Goal: Task Accomplishment & Management: Manage account settings

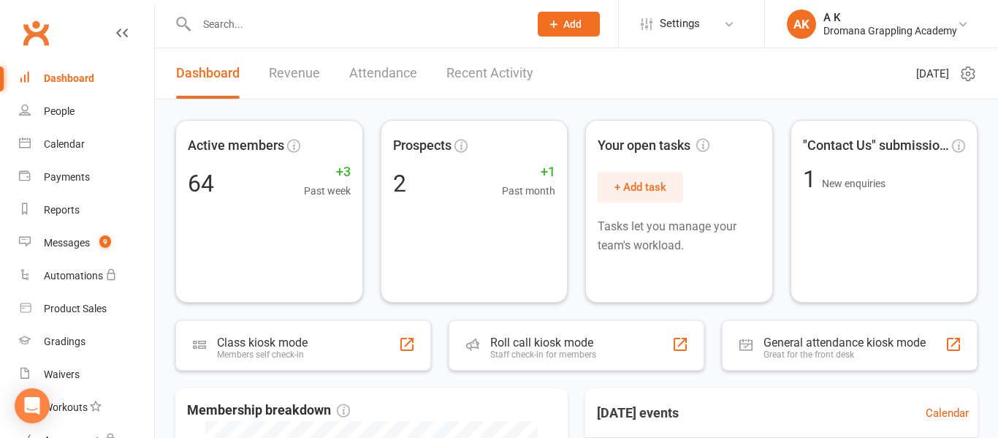
click at [308, 22] on input "text" at bounding box center [355, 24] width 327 height 20
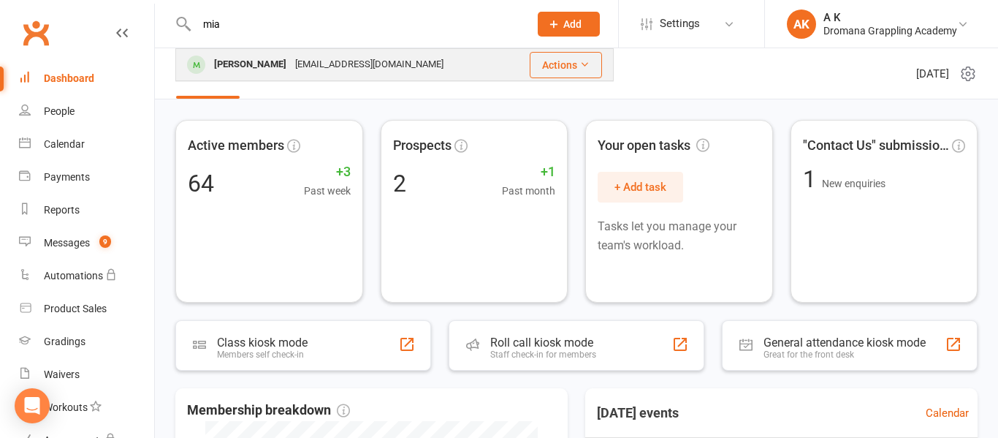
type input "mia"
click at [291, 60] on div "[EMAIL_ADDRESS][DOMAIN_NAME]" at bounding box center [369, 64] width 157 height 21
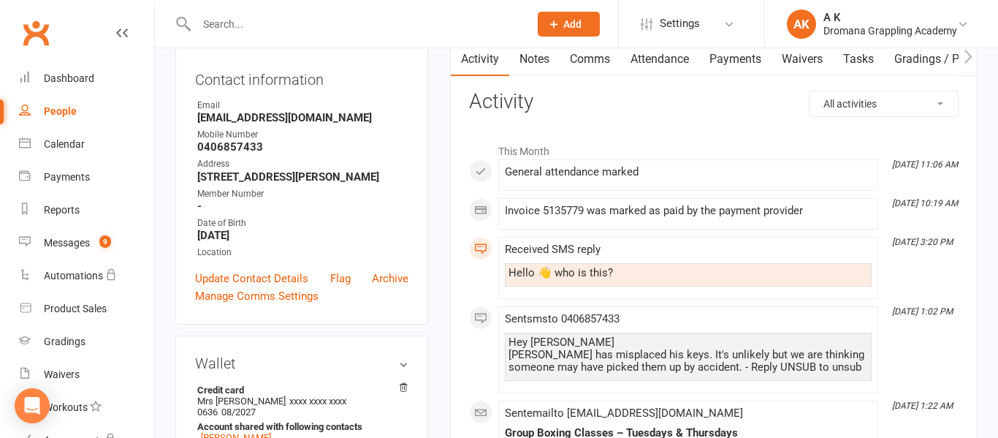
scroll to position [168, 0]
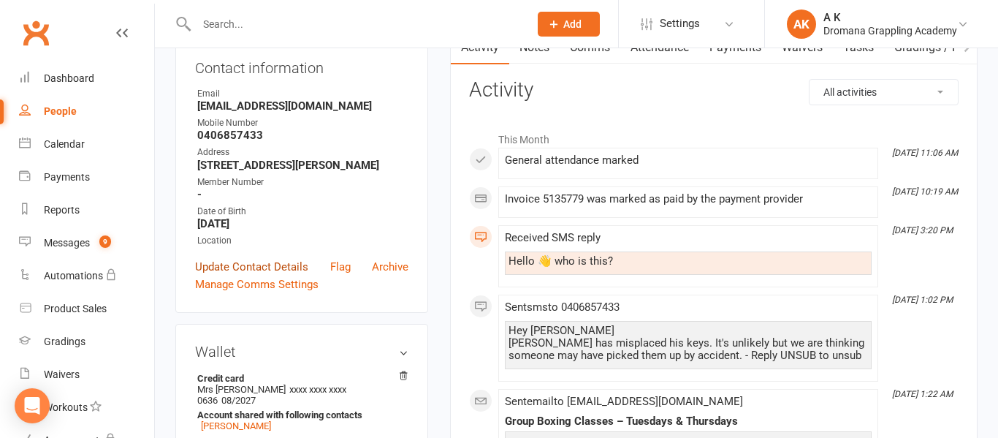
click at [213, 271] on link "Update Contact Details" at bounding box center [251, 267] width 113 height 18
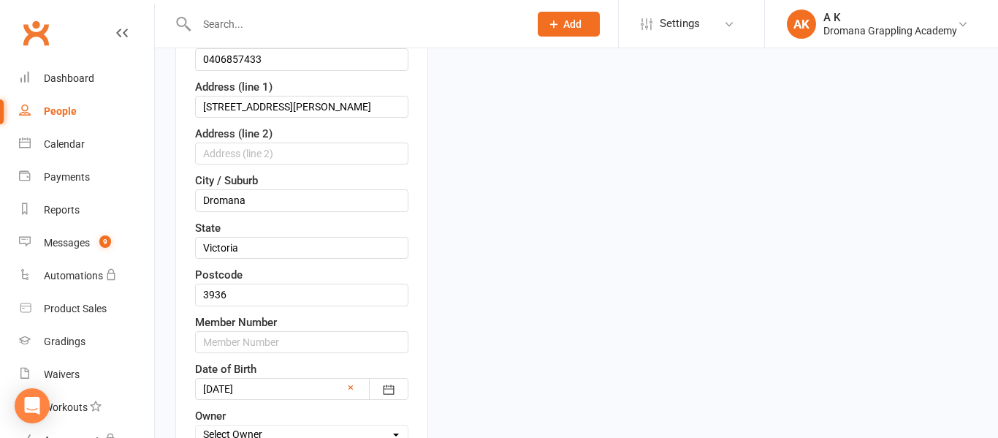
scroll to position [366, 0]
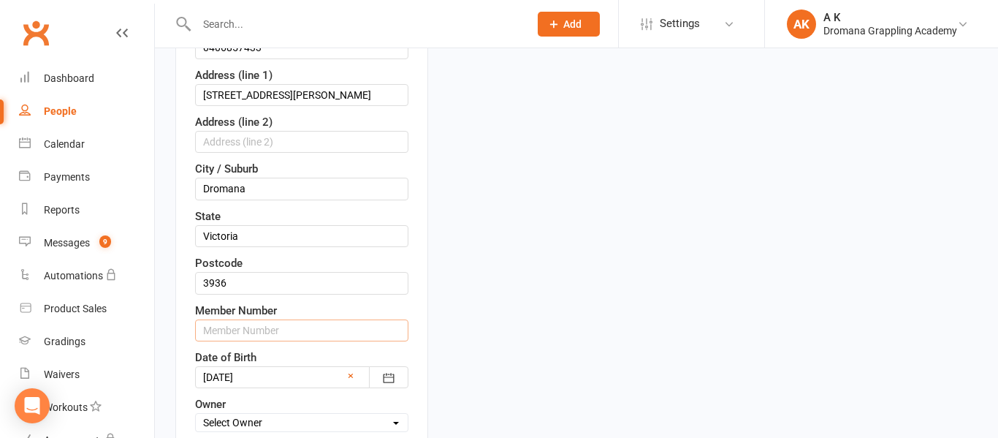
click at [311, 320] on input "text" at bounding box center [301, 330] width 213 height 22
type input "1000000003"
click at [425, 298] on div "Contact information First Name [PERSON_NAME] Last Name Uulf Email [EMAIL_ADDRES…" at bounding box center [301, 190] width 253 height 708
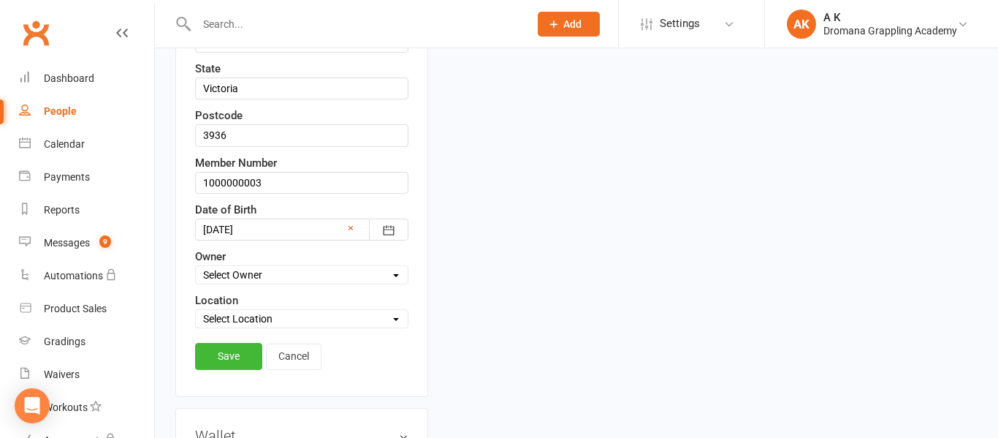
scroll to position [515, 0]
click at [213, 352] on link "Save" at bounding box center [228, 355] width 67 height 26
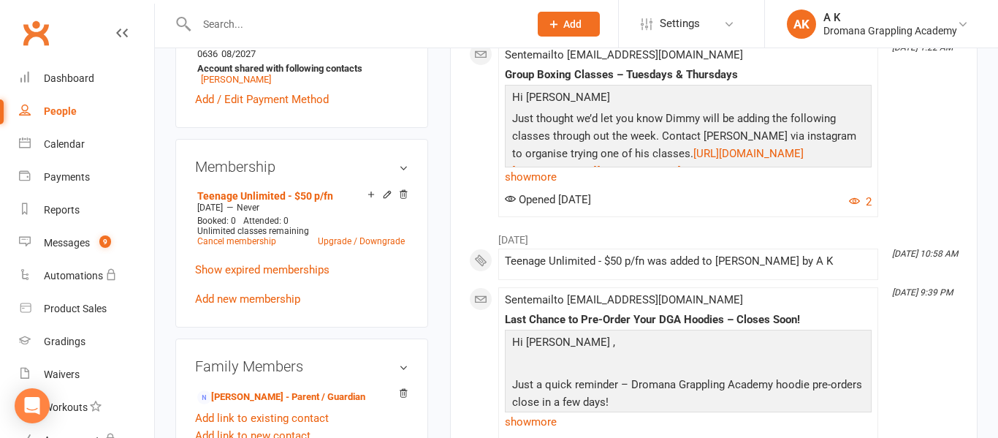
click at [276, 30] on input "text" at bounding box center [355, 24] width 327 height 20
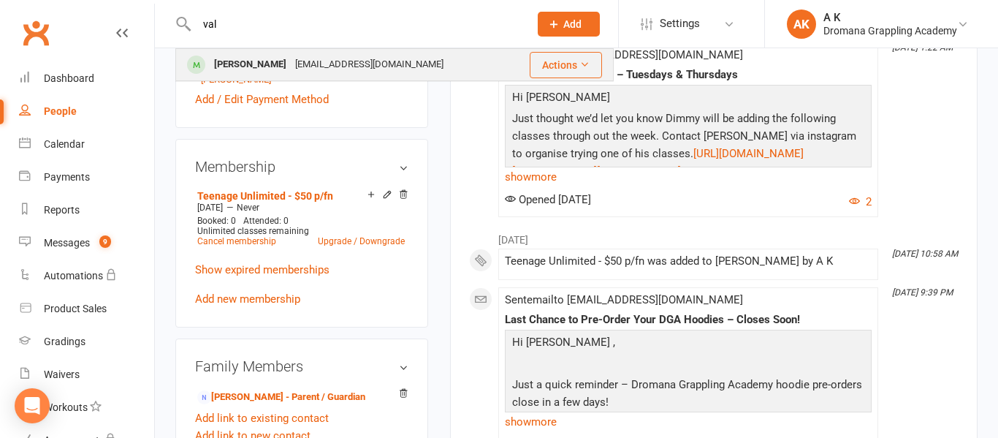
type input "val"
click at [250, 69] on div "[PERSON_NAME]" at bounding box center [250, 64] width 81 height 21
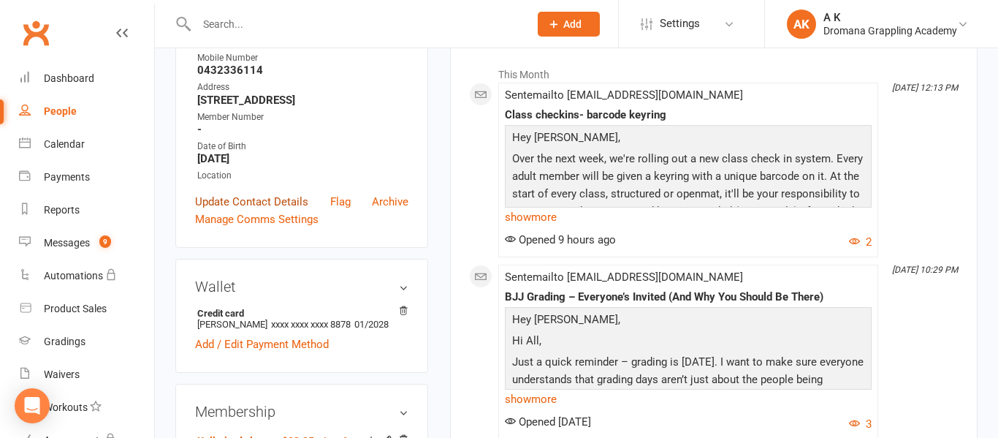
click at [250, 210] on link "Update Contact Details" at bounding box center [251, 202] width 113 height 18
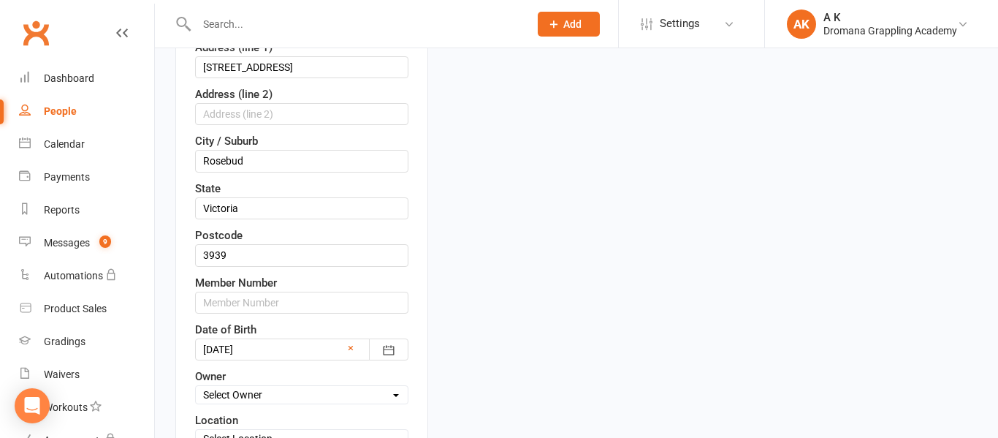
scroll to position [406, 0]
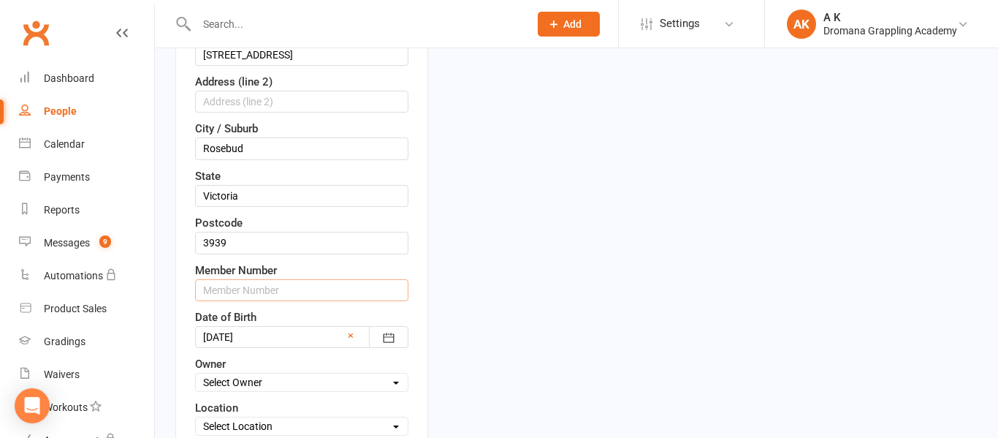
click at [257, 301] on input "text" at bounding box center [301, 290] width 213 height 22
type input "1000000002"
click at [417, 259] on div "Contact information First Name [PERSON_NAME] Last Name Cohere Email [EMAIL_ADDR…" at bounding box center [301, 150] width 253 height 708
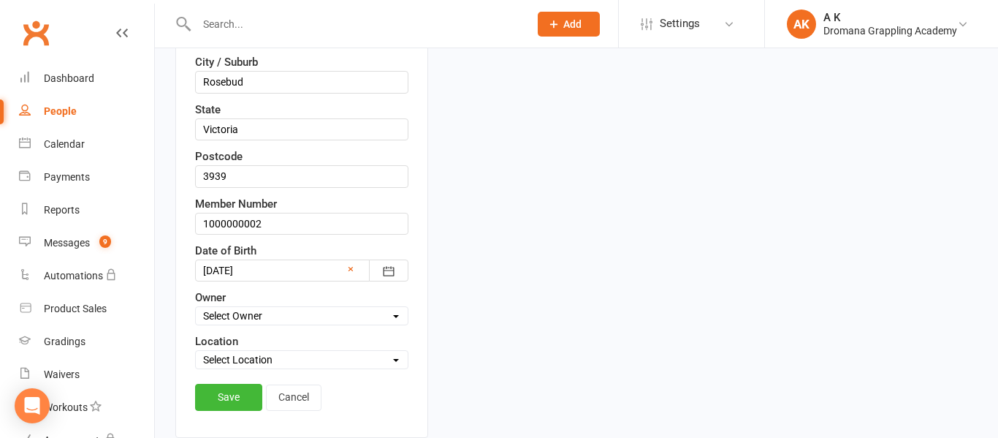
scroll to position [482, 0]
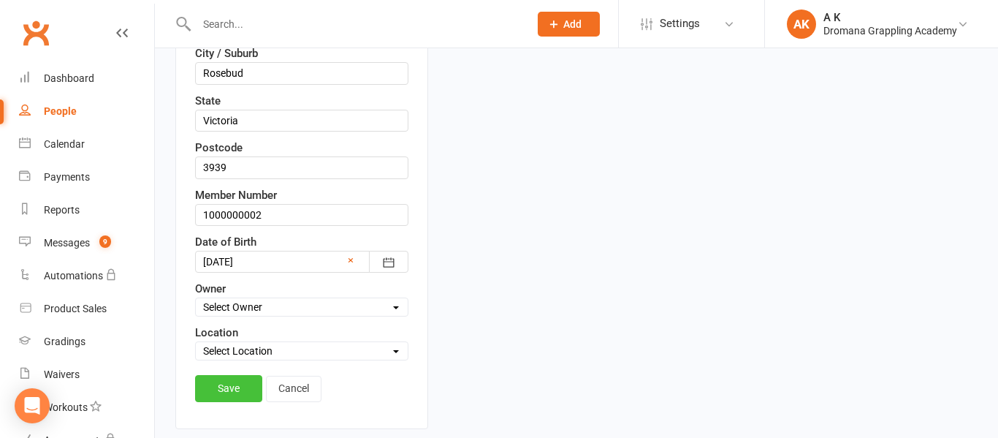
click at [236, 401] on link "Save" at bounding box center [228, 388] width 67 height 26
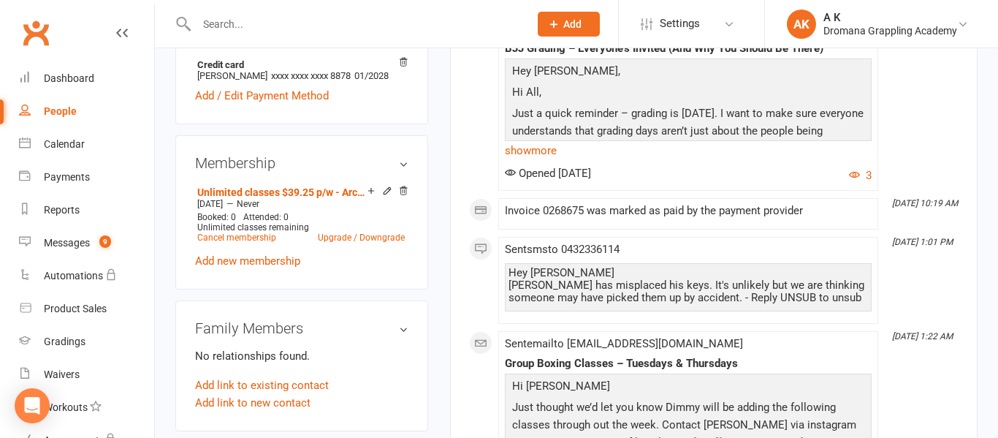
click at [294, 19] on input "text" at bounding box center [355, 24] width 327 height 20
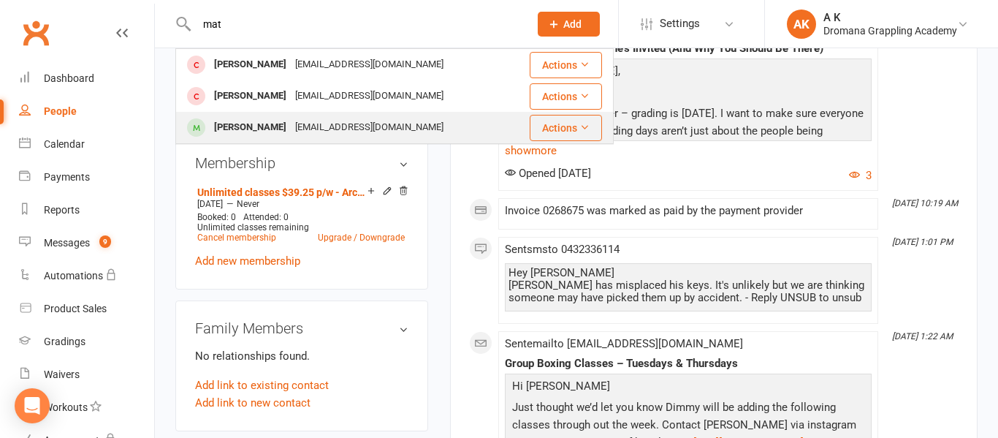
type input "mat"
click at [258, 122] on div "[PERSON_NAME]" at bounding box center [250, 127] width 81 height 21
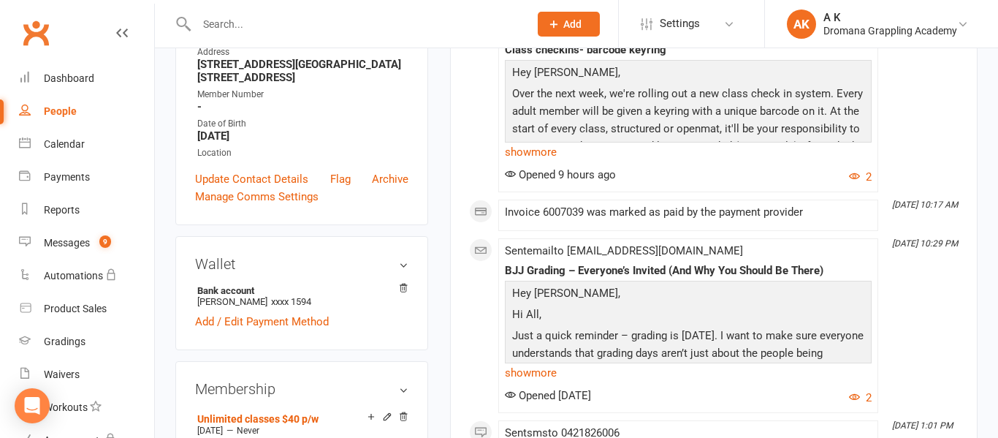
scroll to position [297, 0]
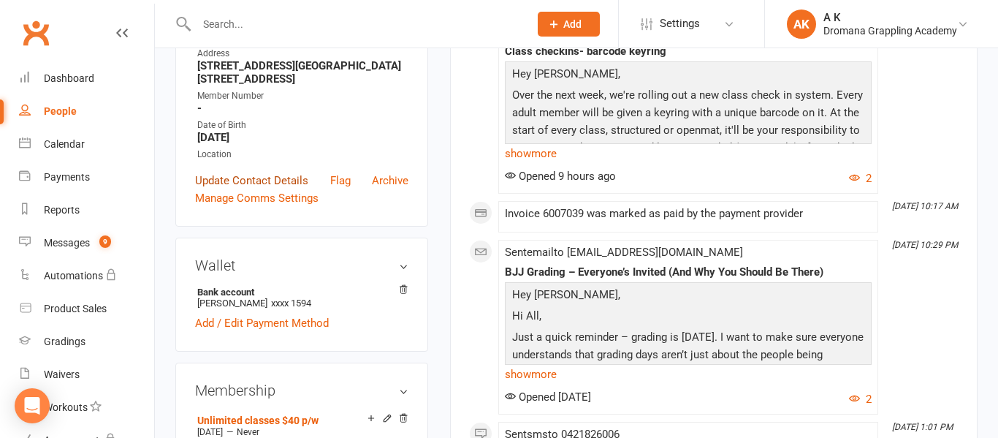
click at [258, 178] on link "Update Contact Details" at bounding box center [251, 181] width 113 height 18
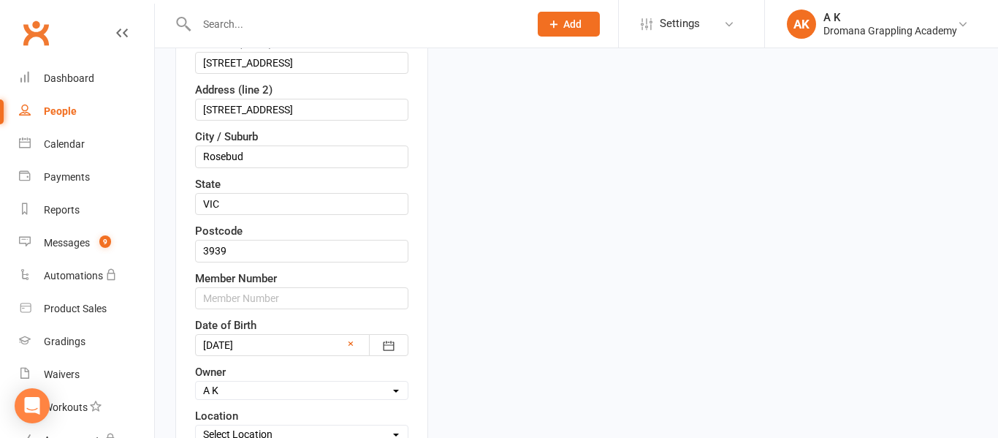
scroll to position [404, 0]
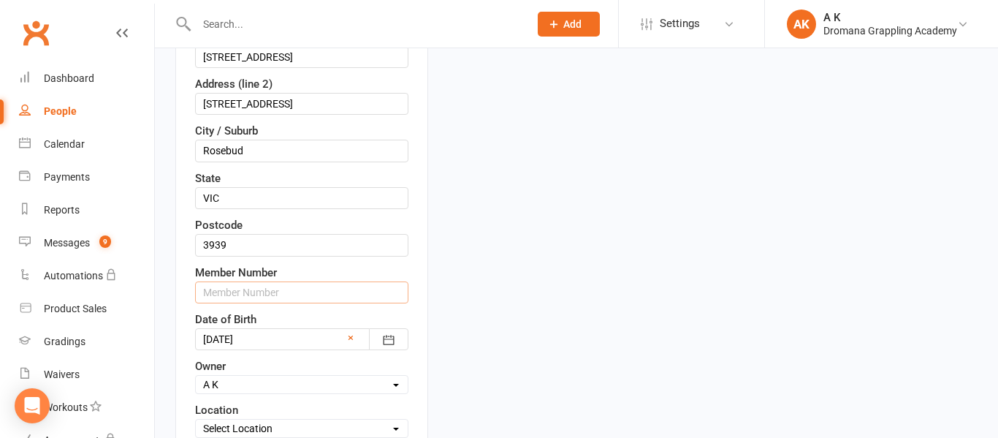
click at [269, 292] on input "text" at bounding box center [301, 292] width 213 height 22
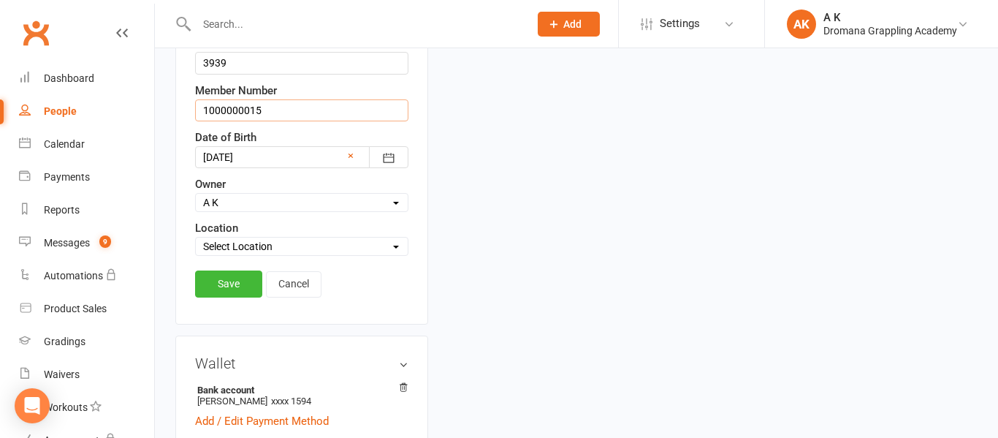
scroll to position [597, 0]
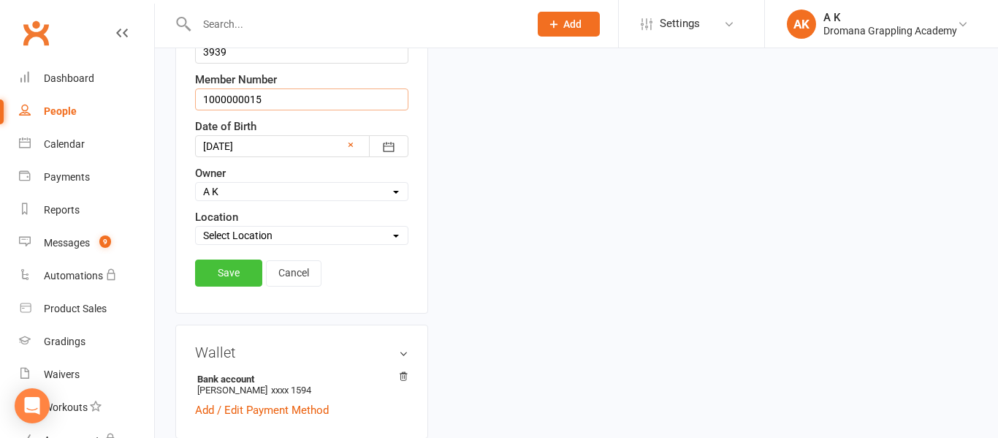
type input "1000000015"
click at [226, 276] on link "Save" at bounding box center [228, 272] width 67 height 26
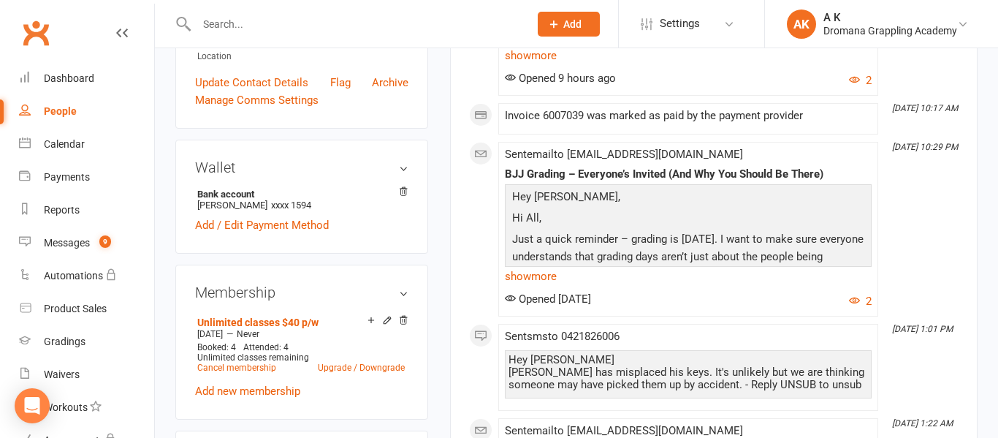
scroll to position [367, 0]
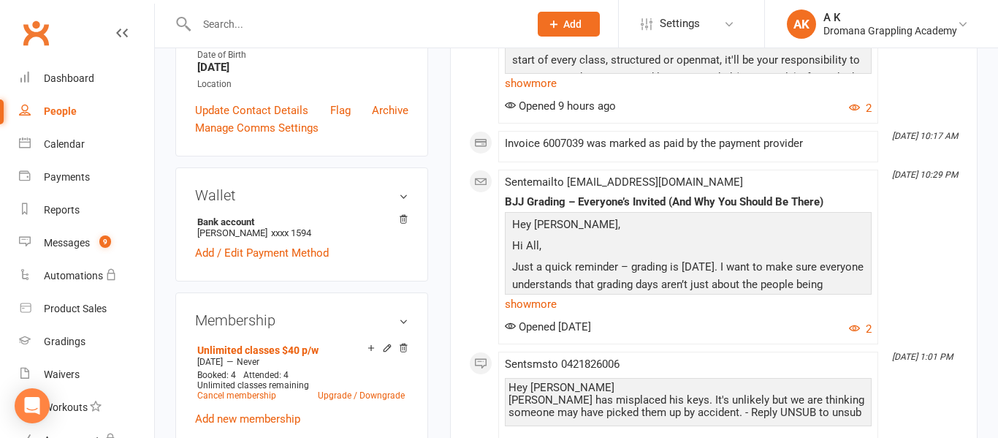
click at [265, 21] on input "text" at bounding box center [355, 24] width 327 height 20
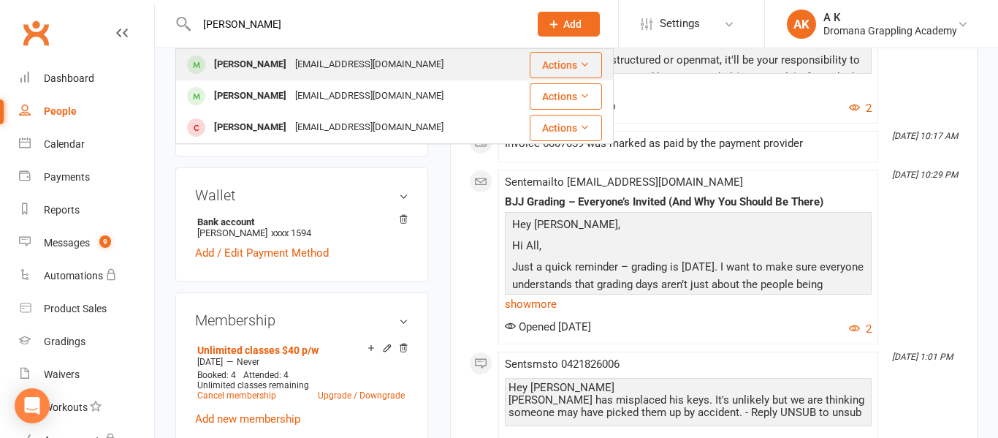
type input "[PERSON_NAME]"
click at [227, 60] on div "[PERSON_NAME]" at bounding box center [250, 64] width 81 height 21
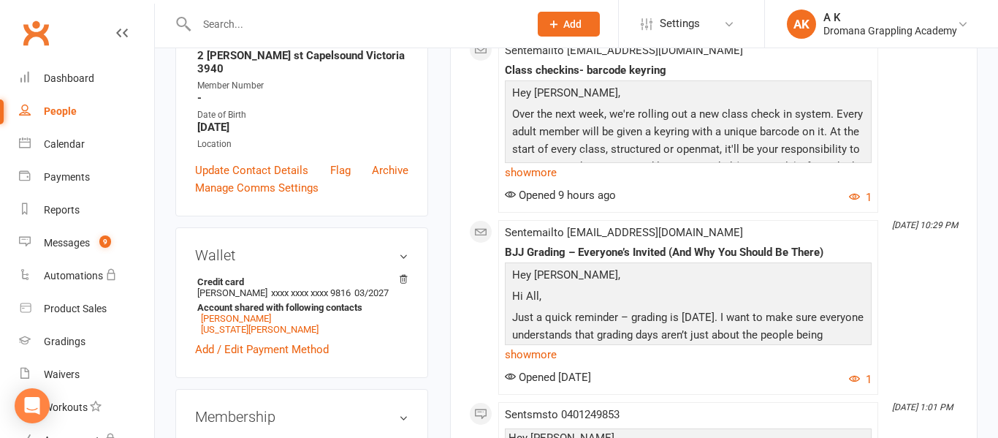
scroll to position [270, 0]
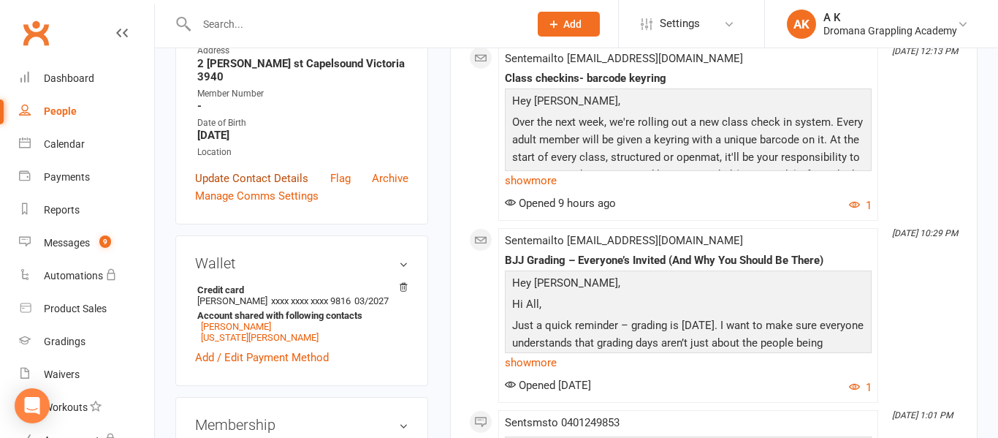
click at [244, 170] on link "Update Contact Details" at bounding box center [251, 179] width 113 height 18
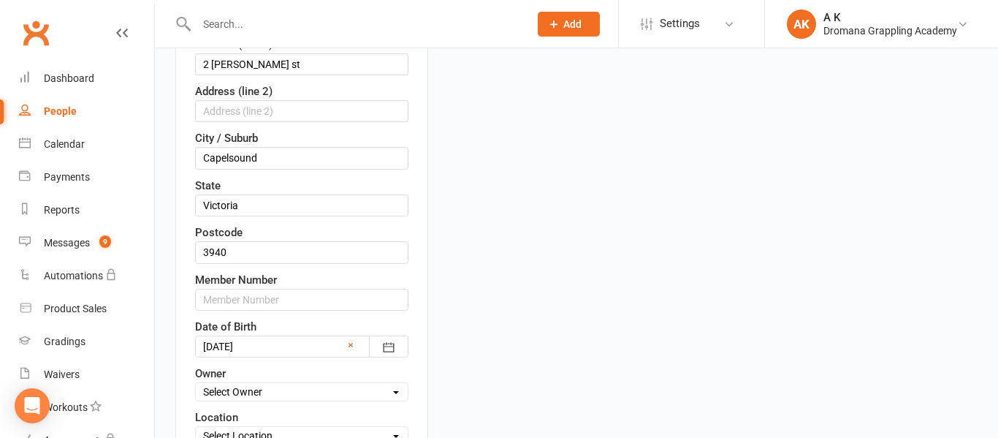
scroll to position [411, 0]
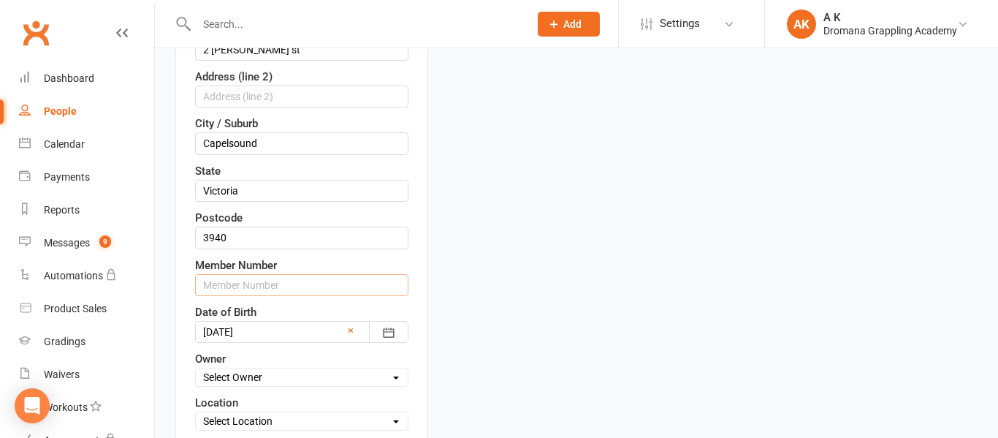
click at [279, 279] on input "text" at bounding box center [301, 285] width 213 height 22
type input "1000000014"
click at [419, 256] on div "Contact information First Name [PERSON_NAME] Name [PERSON_NAME] [EMAIL_ADDRESS]…" at bounding box center [301, 145] width 253 height 708
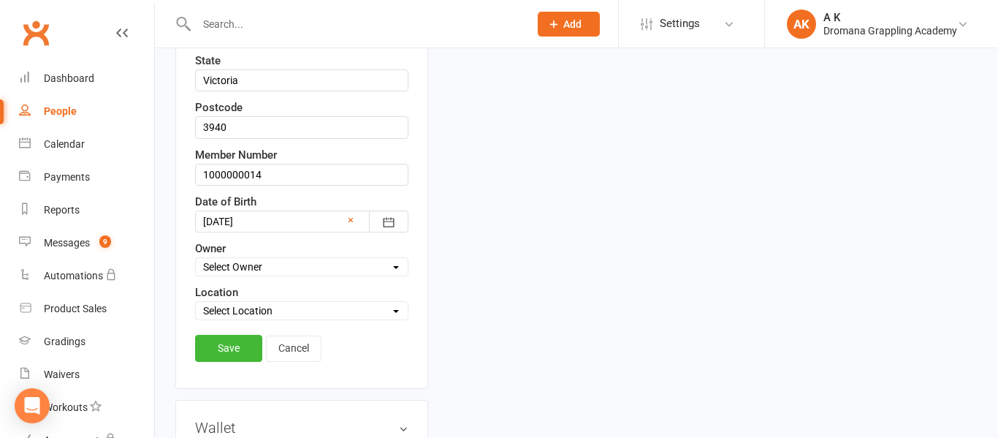
scroll to position [524, 0]
click at [234, 344] on link "Save" at bounding box center [228, 346] width 67 height 26
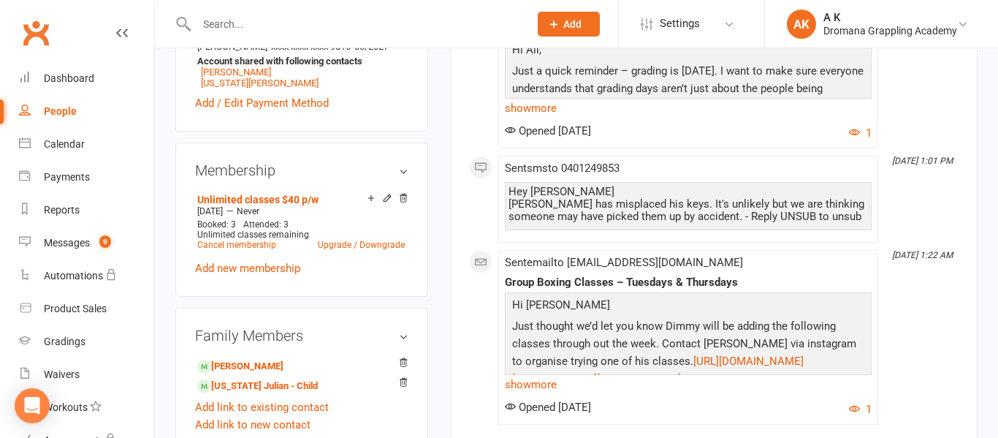
click at [327, 27] on input "text" at bounding box center [355, 24] width 327 height 20
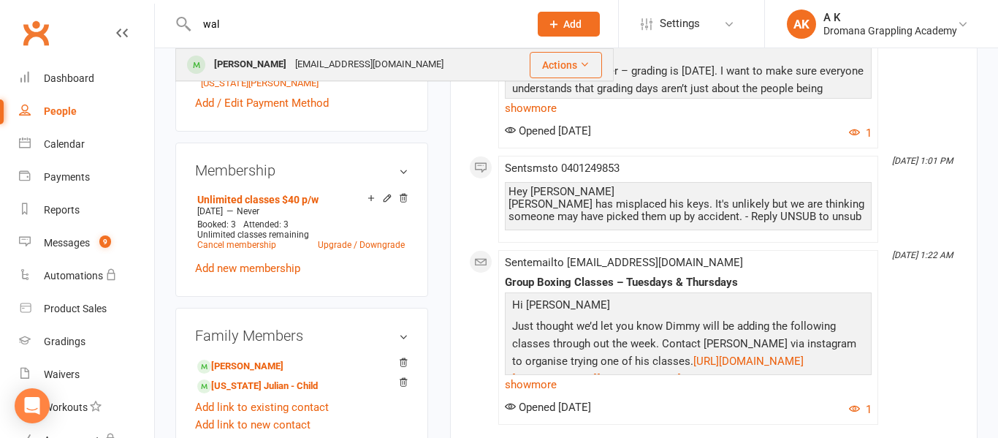
type input "wal"
click at [319, 61] on div "[EMAIL_ADDRESS][DOMAIN_NAME]" at bounding box center [369, 64] width 157 height 21
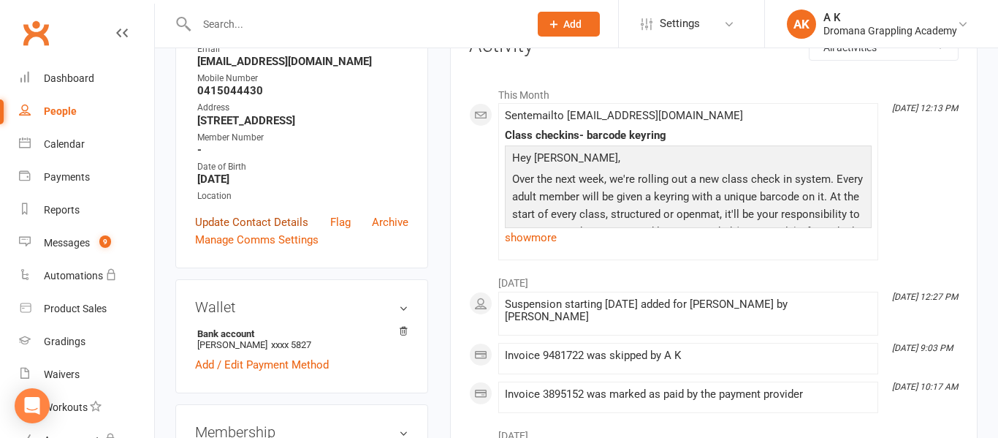
click at [281, 222] on link "Update Contact Details" at bounding box center [251, 222] width 113 height 18
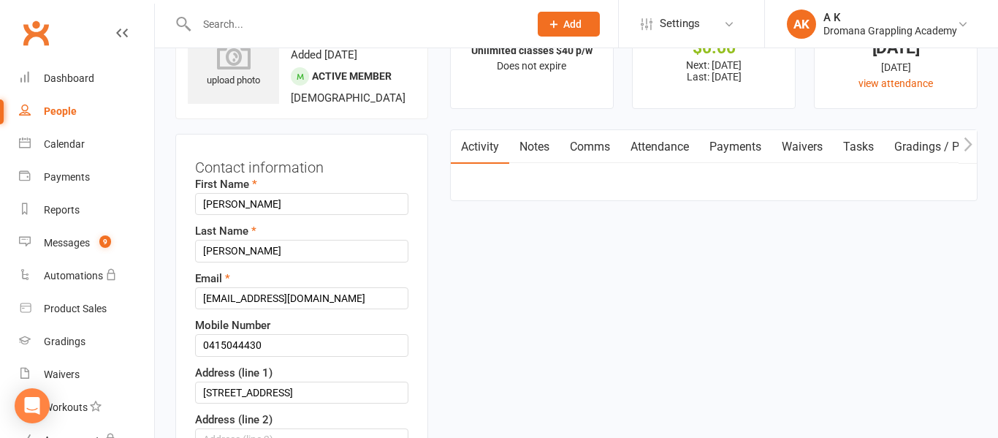
click at [281, 222] on div "Last Name [PERSON_NAME]" at bounding box center [301, 241] width 213 height 39
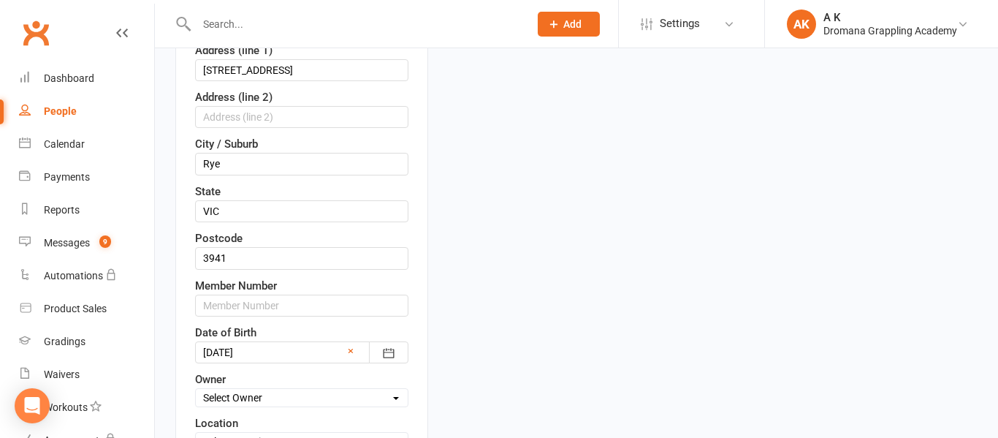
scroll to position [393, 0]
click at [246, 304] on input "text" at bounding box center [301, 303] width 213 height 22
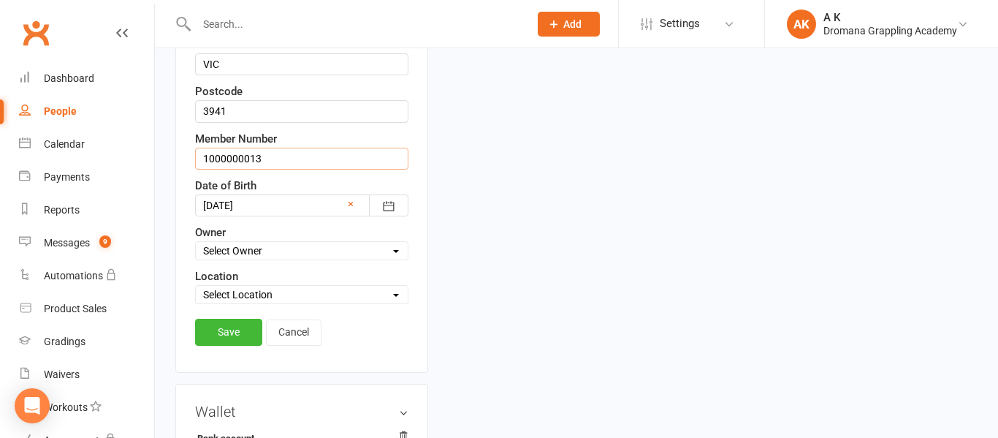
scroll to position [544, 0]
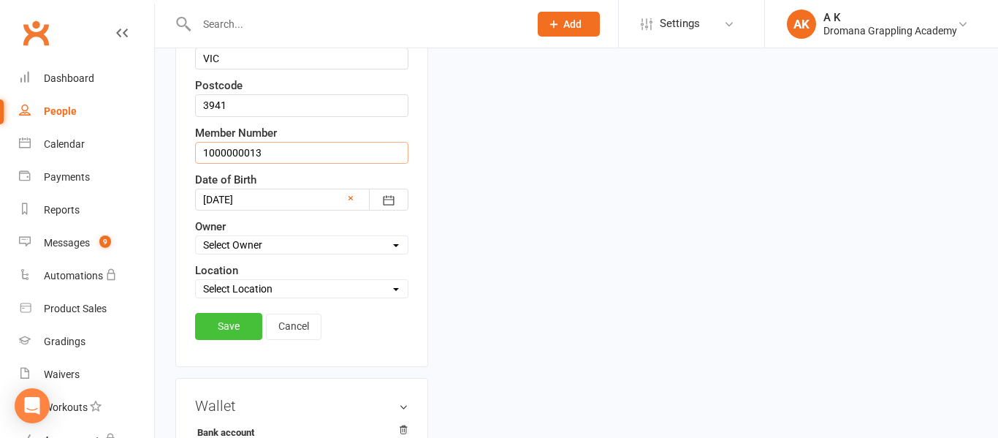
type input "1000000013"
click at [230, 326] on link "Save" at bounding box center [228, 326] width 67 height 26
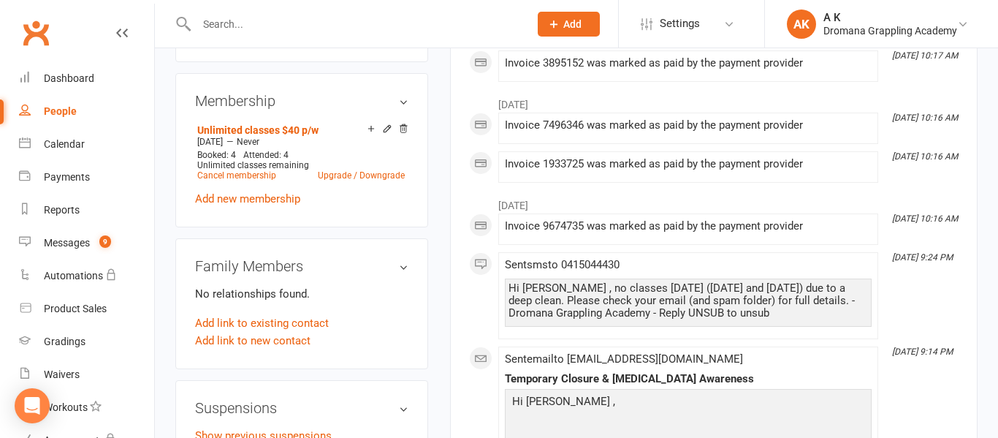
click at [220, 27] on input "text" at bounding box center [355, 24] width 327 height 20
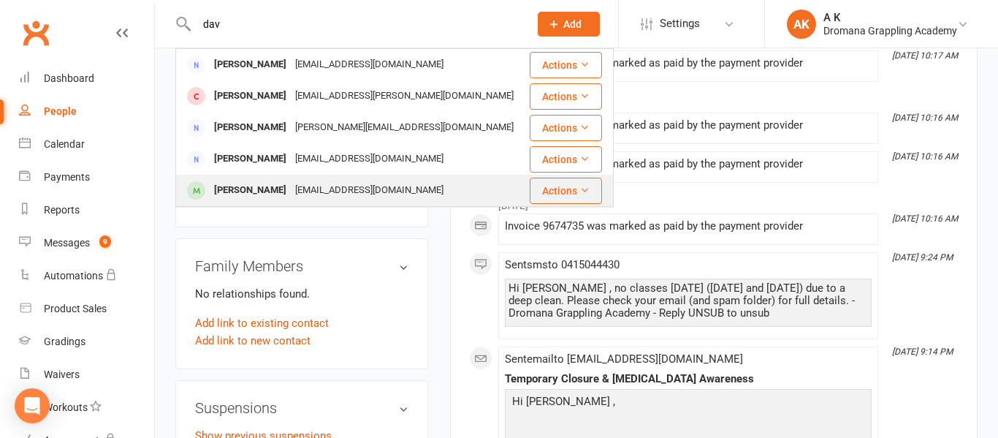
type input "dav"
click at [252, 186] on div "[PERSON_NAME]" at bounding box center [250, 190] width 81 height 21
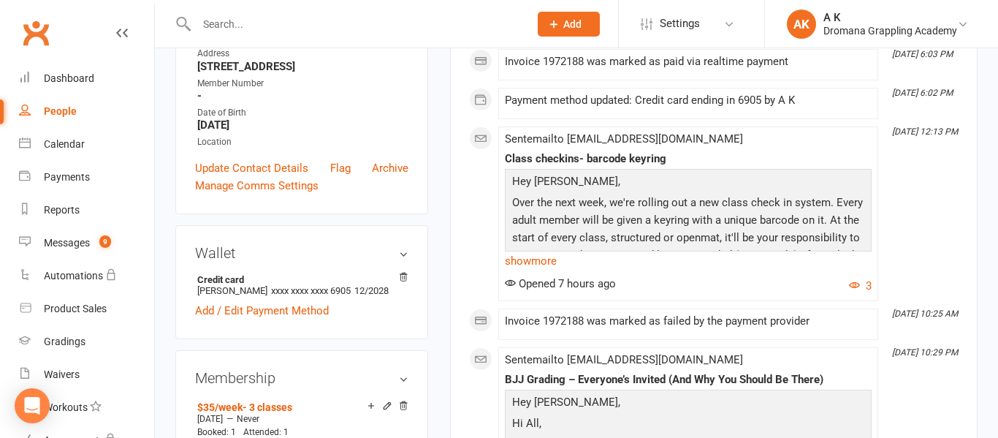
scroll to position [270, 0]
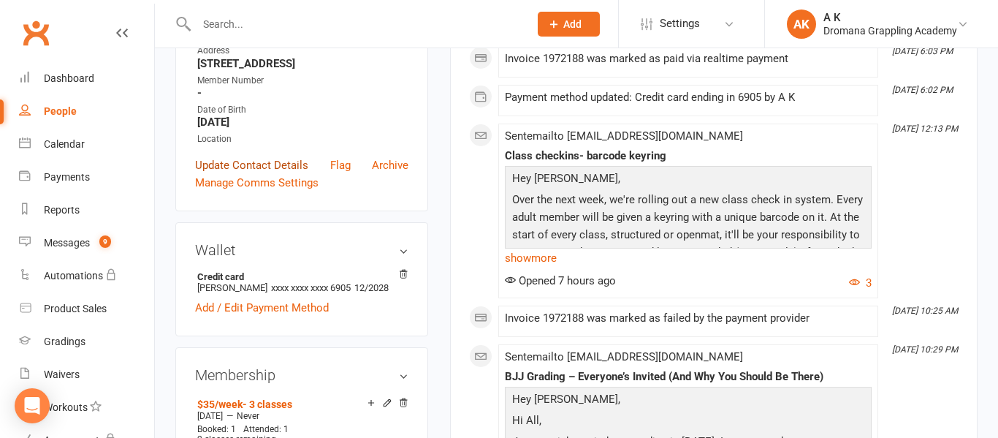
click at [256, 174] on link "Update Contact Details" at bounding box center [251, 165] width 113 height 18
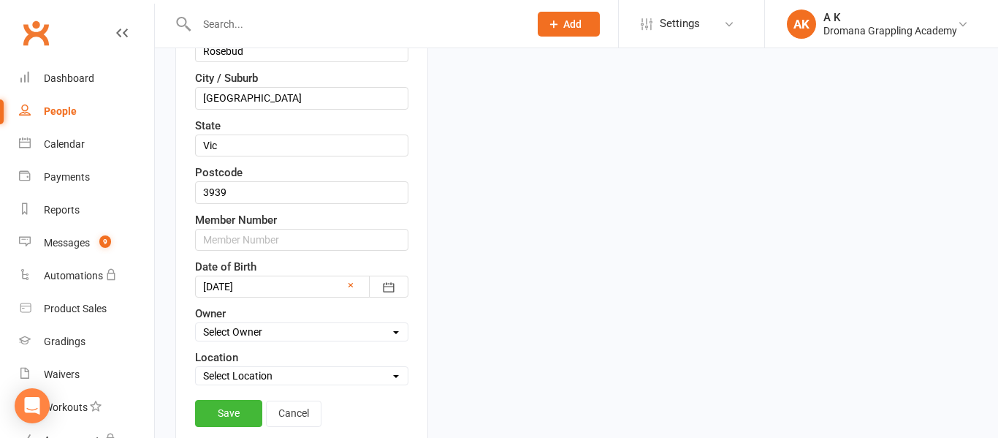
scroll to position [467, 0]
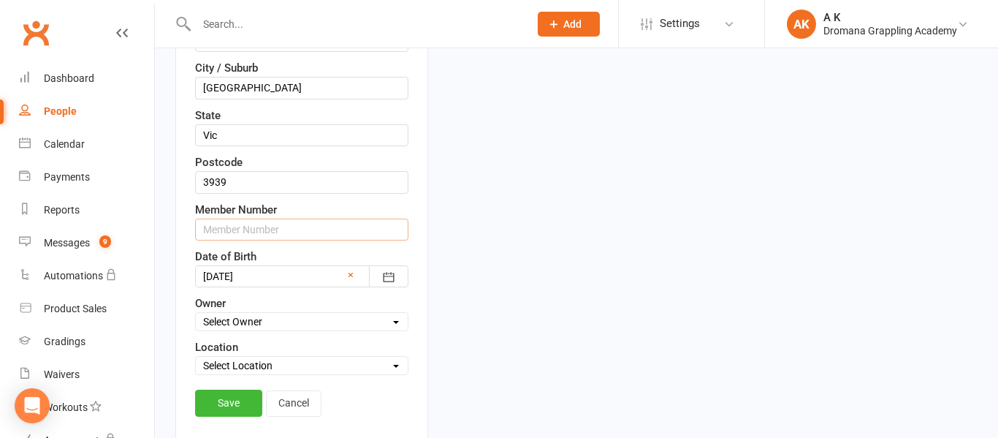
click at [258, 240] on input "text" at bounding box center [301, 230] width 213 height 22
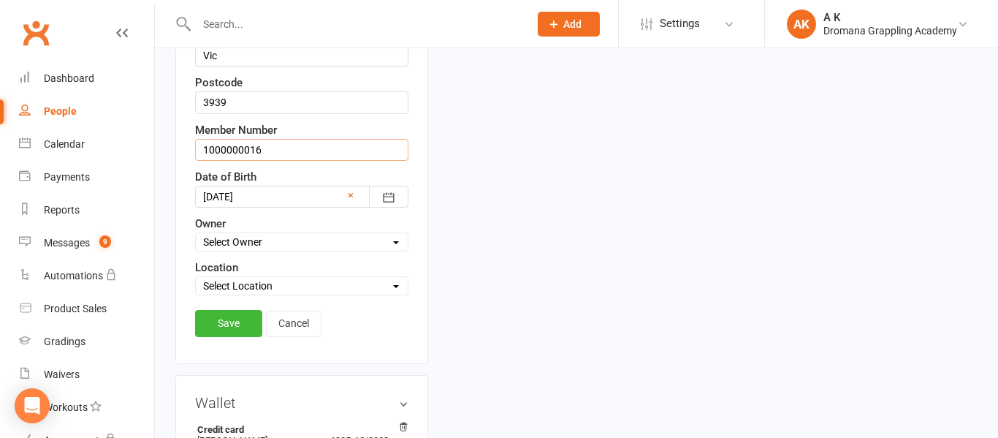
scroll to position [548, 0]
type input "1000000016"
click at [235, 335] on link "Save" at bounding box center [228, 321] width 67 height 26
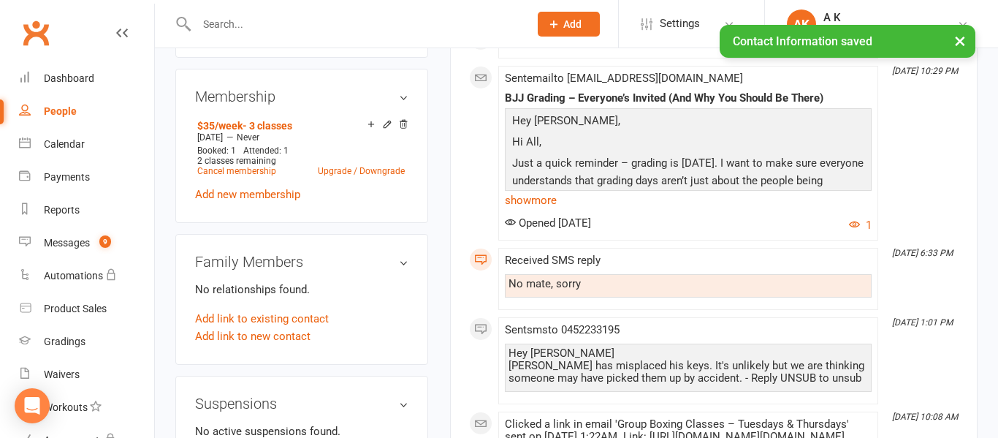
click at [463, 21] on input "text" at bounding box center [355, 24] width 327 height 20
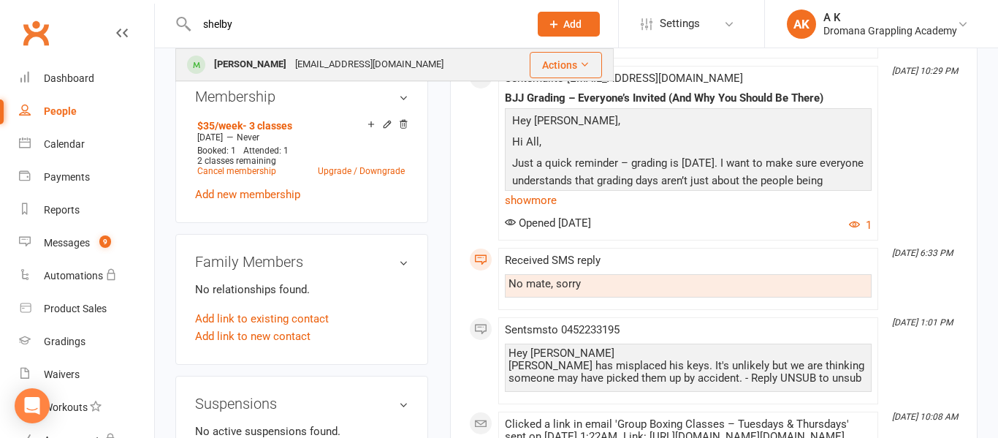
type input "shelby"
click at [400, 56] on div "[PERSON_NAME] [EMAIL_ADDRESS][DOMAIN_NAME]" at bounding box center [344, 65] width 334 height 30
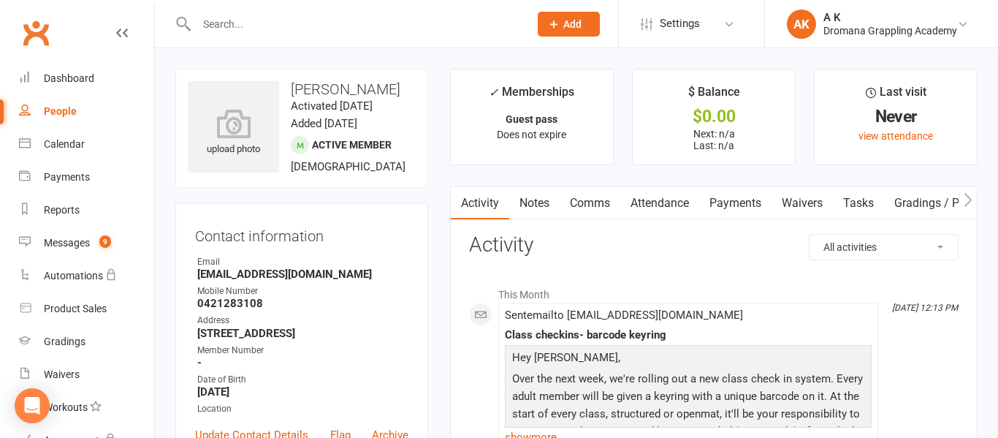
click at [383, 17] on input "text" at bounding box center [355, 24] width 327 height 20
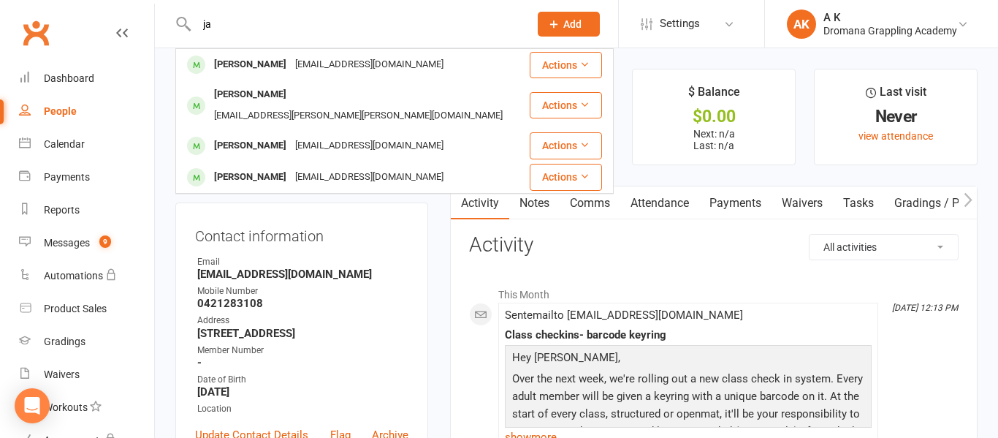
type input "j"
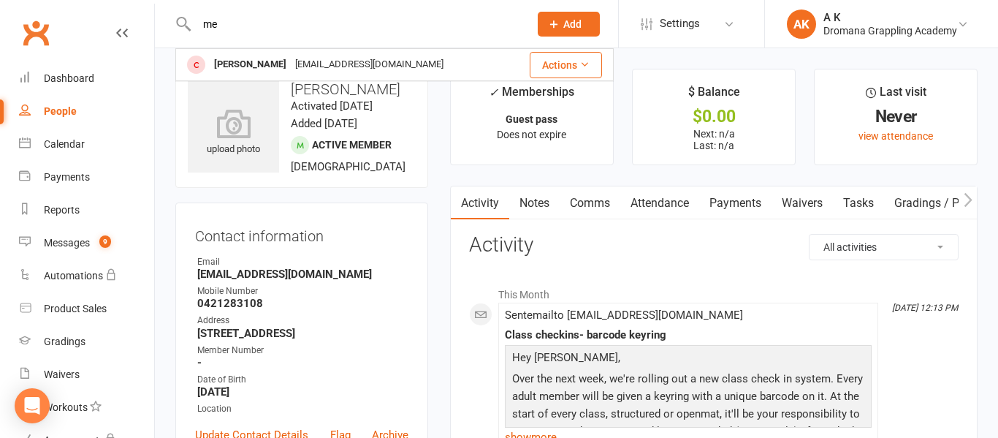
type input "m"
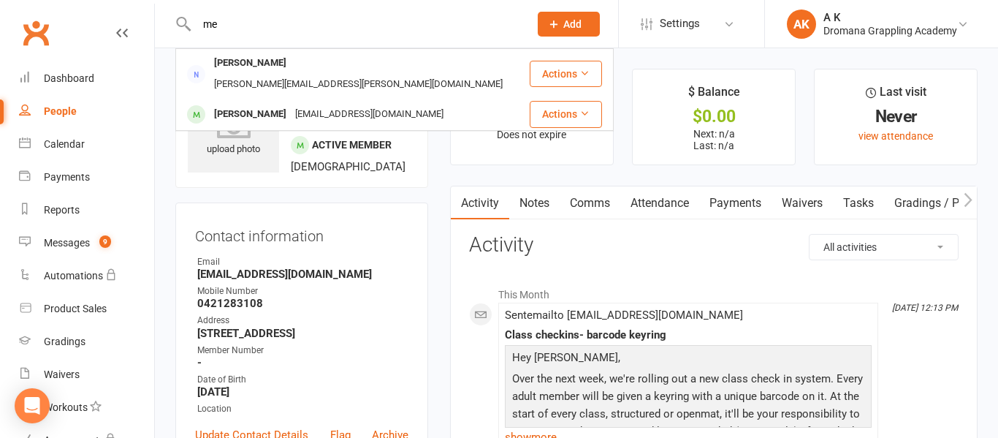
type input "m"
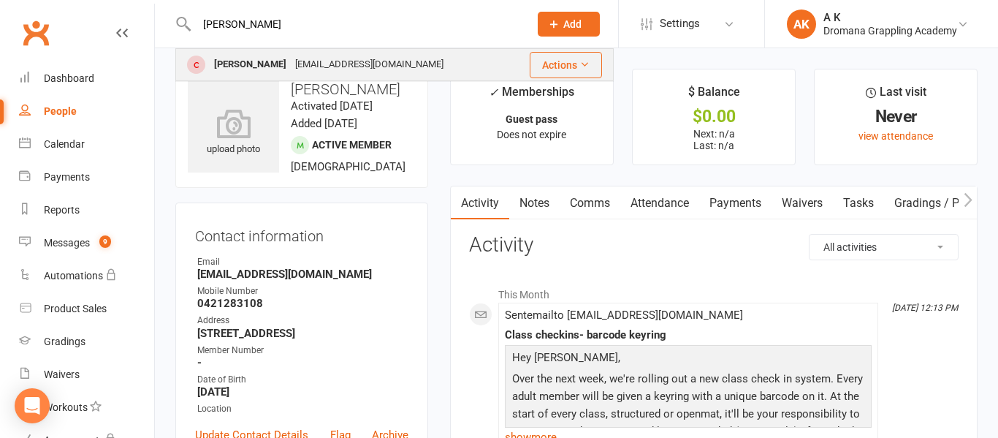
type input "[PERSON_NAME]"
click at [267, 58] on div "[PERSON_NAME]" at bounding box center [250, 64] width 81 height 21
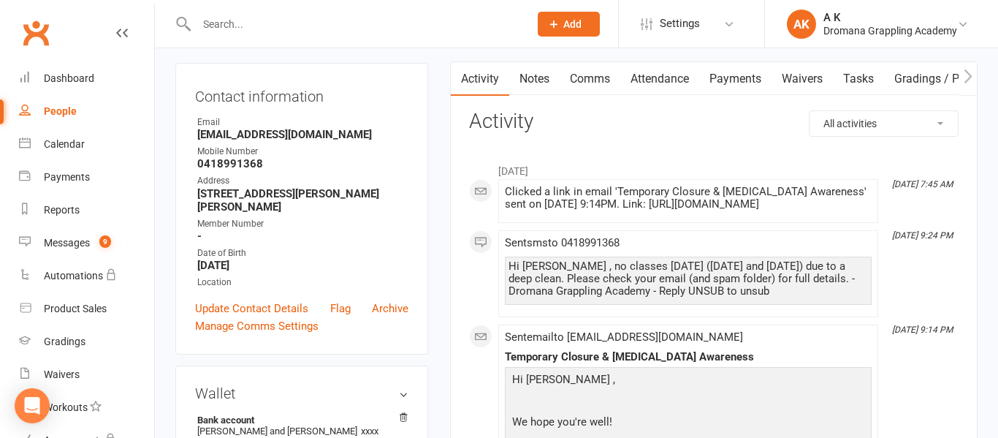
scroll to position [140, 0]
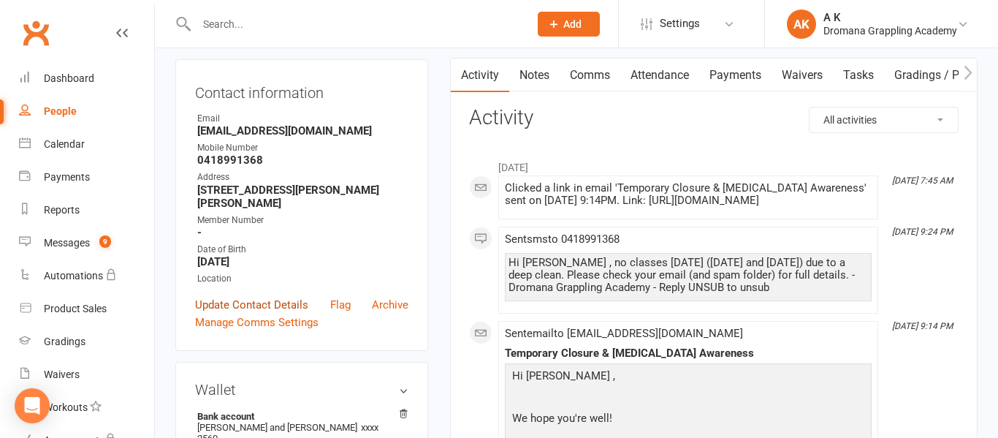
click at [251, 302] on link "Update Contact Details" at bounding box center [251, 305] width 113 height 18
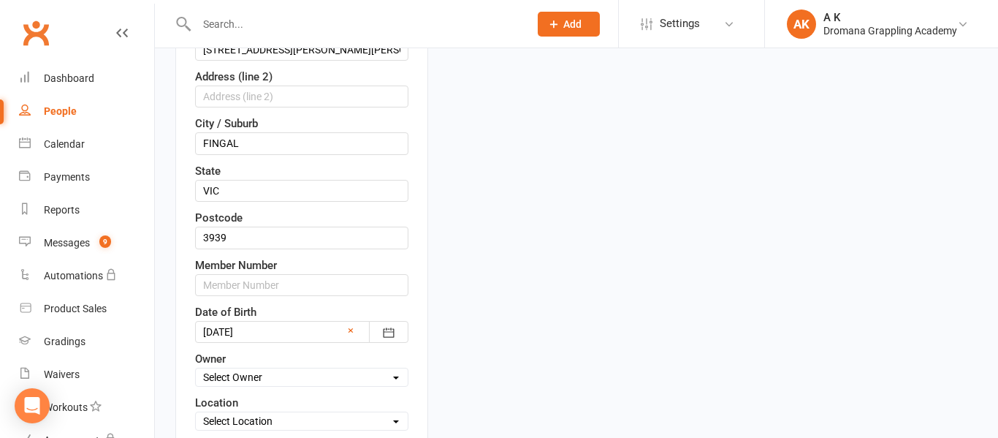
scroll to position [409, 0]
click at [255, 283] on input "text" at bounding box center [301, 284] width 213 height 22
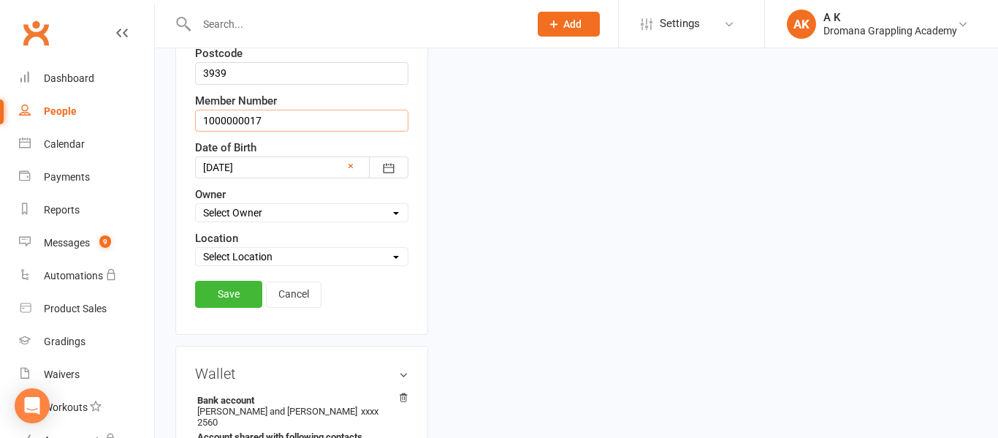
scroll to position [576, 0]
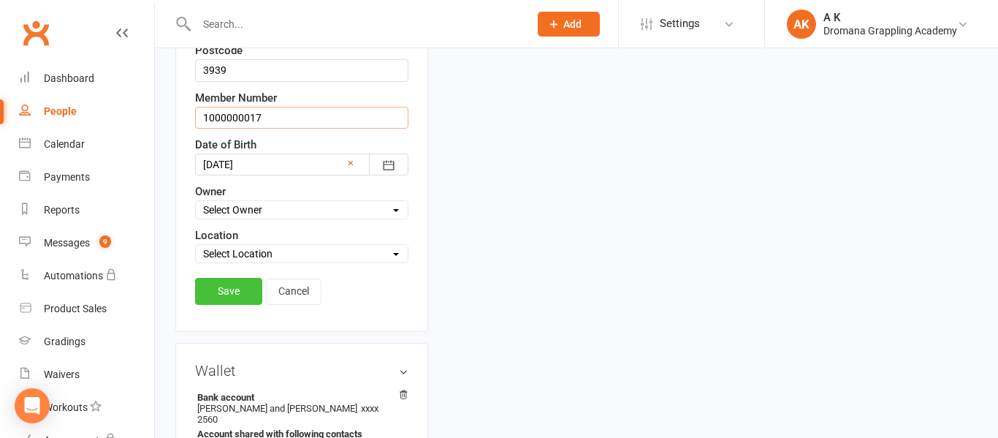
type input "1000000017"
click at [240, 295] on link "Save" at bounding box center [228, 291] width 67 height 26
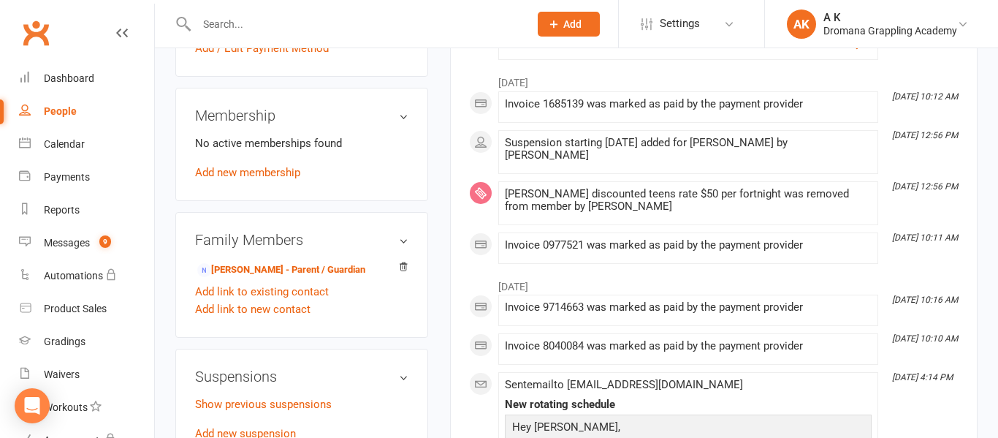
click at [305, 24] on input "text" at bounding box center [355, 24] width 327 height 20
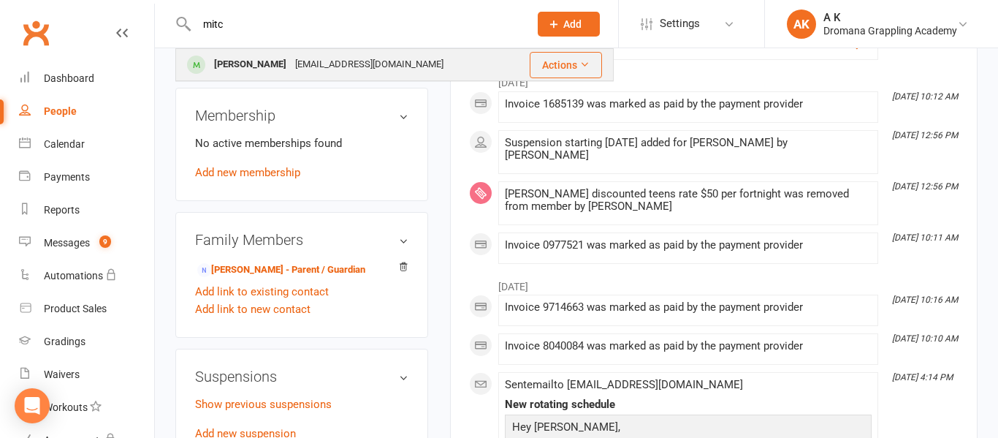
type input "mitc"
click at [325, 58] on div "[EMAIL_ADDRESS][DOMAIN_NAME]" at bounding box center [369, 64] width 157 height 21
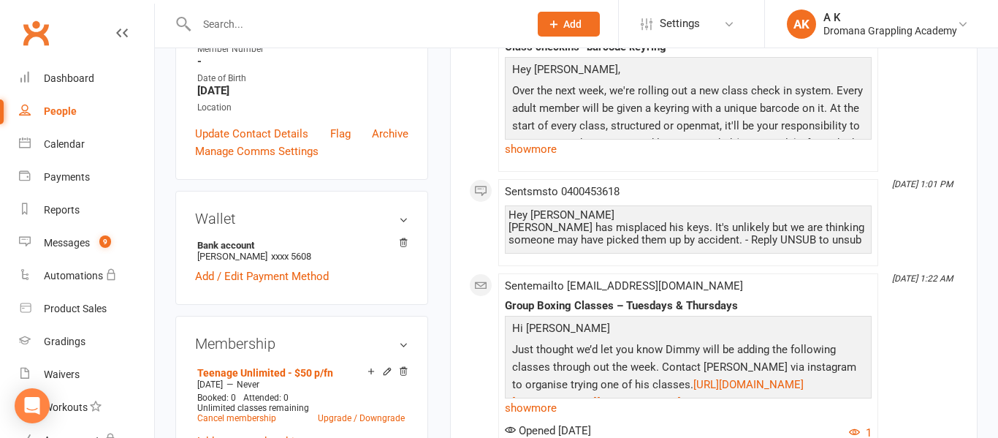
scroll to position [303, 0]
click at [256, 141] on link "Update Contact Details" at bounding box center [251, 133] width 113 height 18
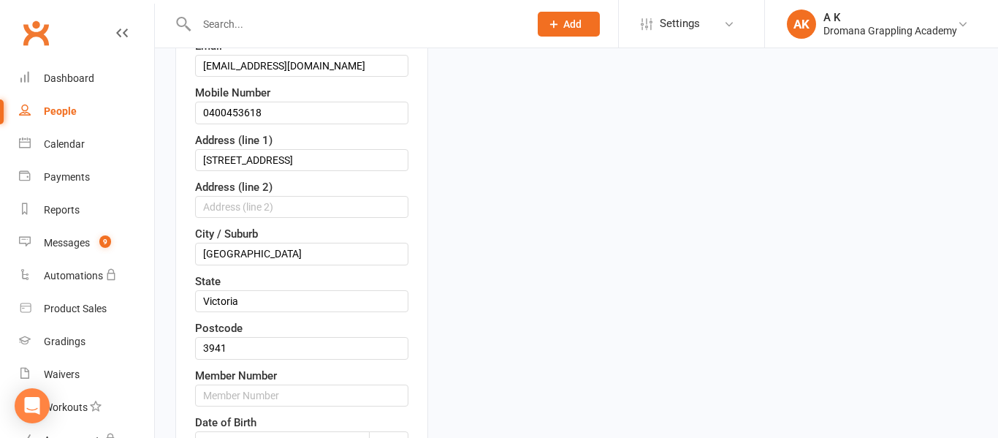
scroll to position [303, 0]
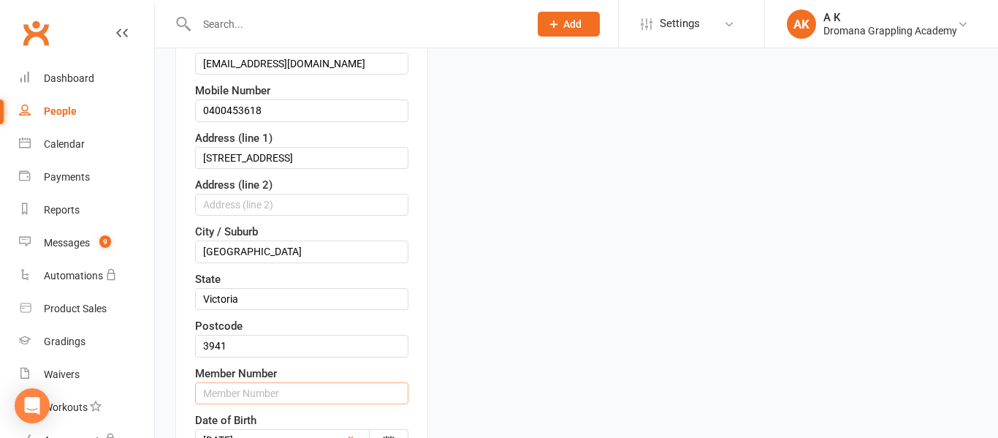
click at [276, 385] on input "text" at bounding box center [301, 393] width 213 height 22
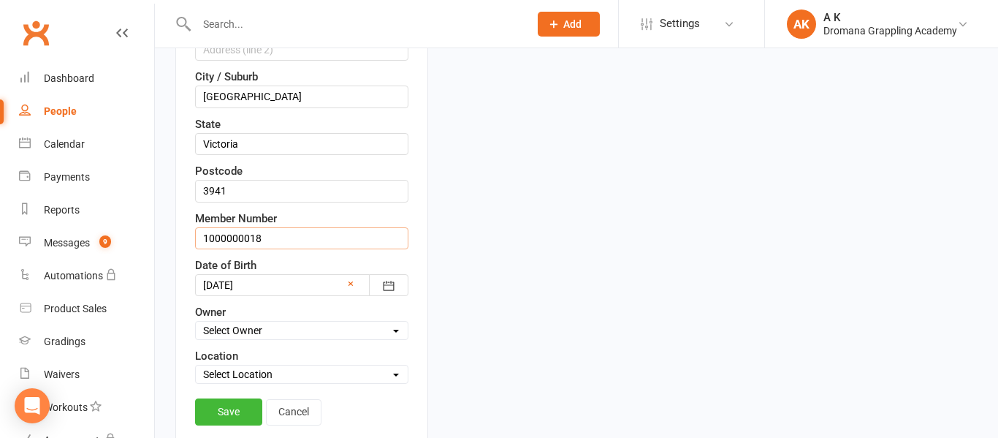
scroll to position [461, 0]
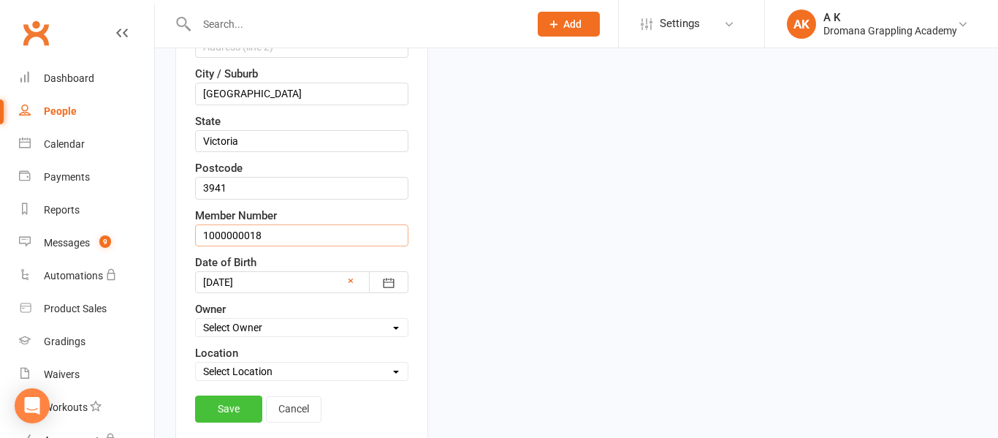
type input "1000000018"
click at [250, 406] on link "Save" at bounding box center [228, 408] width 67 height 26
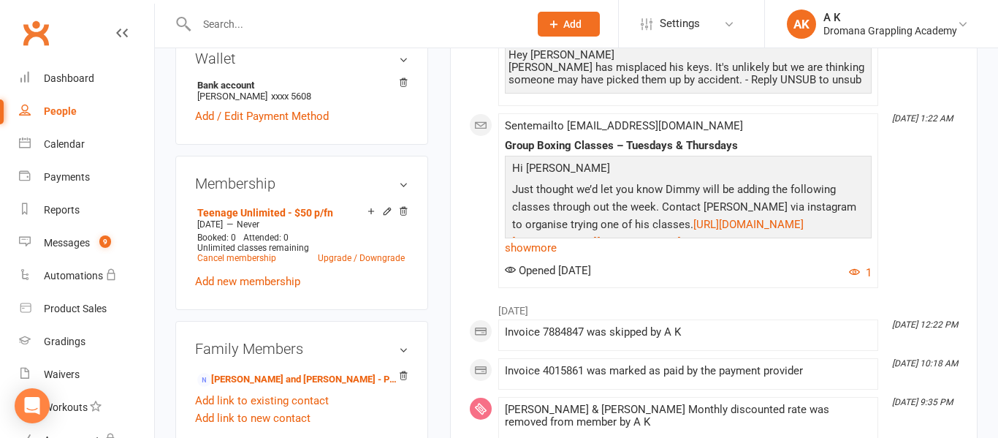
click at [219, 25] on input "text" at bounding box center [355, 24] width 327 height 20
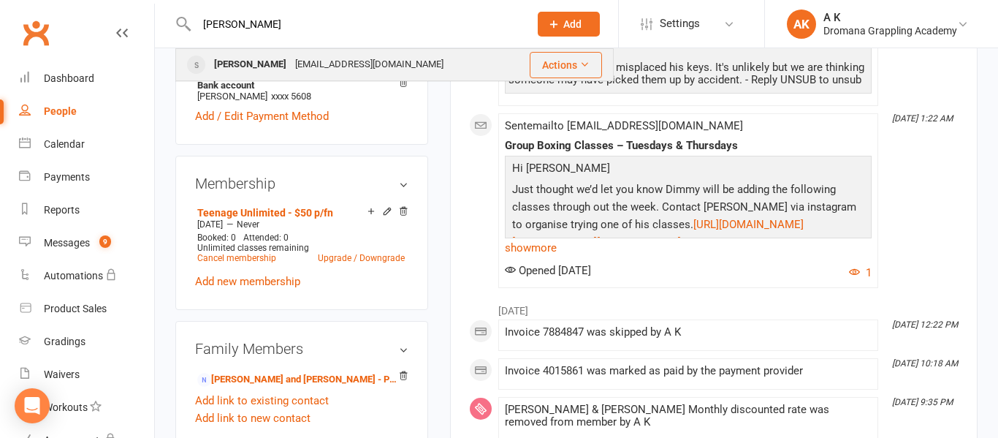
type input "[PERSON_NAME]"
click at [232, 69] on div "[PERSON_NAME]" at bounding box center [250, 64] width 81 height 21
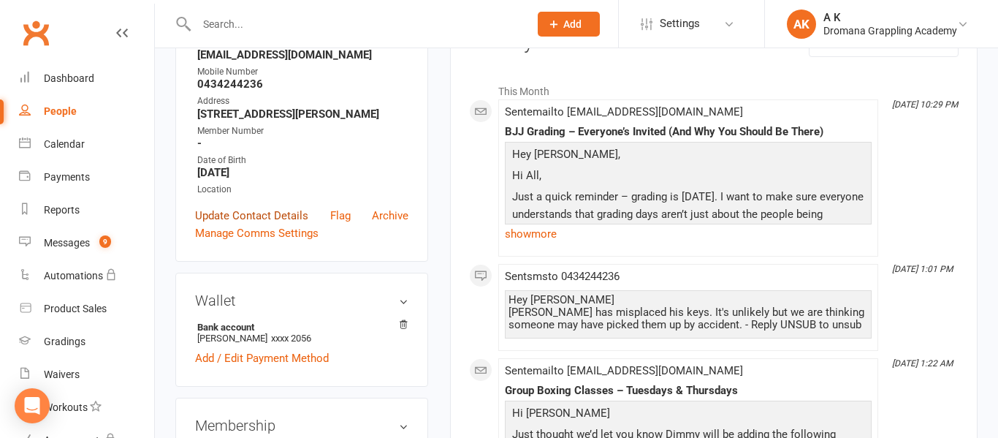
click at [290, 224] on link "Update Contact Details" at bounding box center [251, 216] width 113 height 18
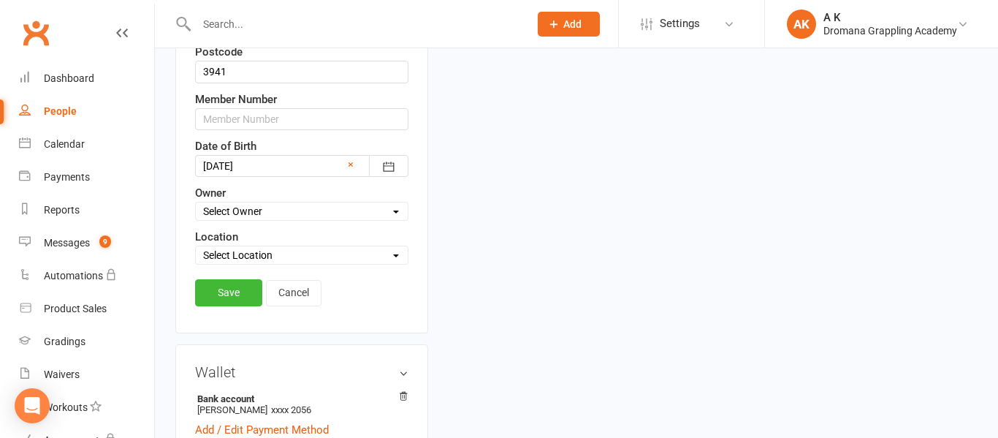
scroll to position [580, 0]
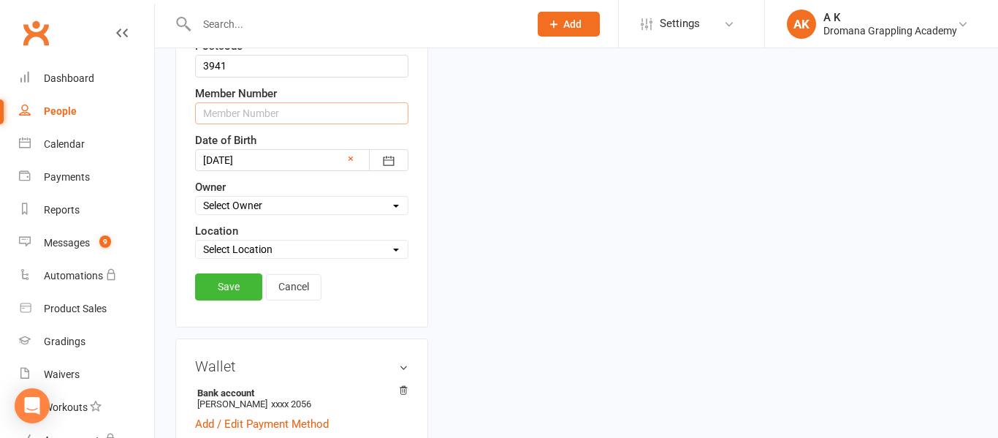
click at [310, 124] on input "text" at bounding box center [301, 113] width 213 height 22
type input "1000000019"
click at [224, 299] on link "Save" at bounding box center [228, 286] width 67 height 26
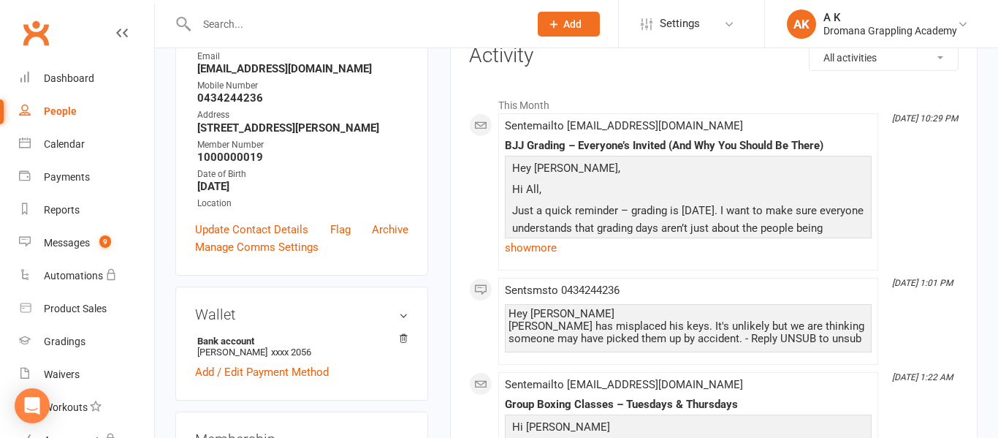
scroll to position [0, 0]
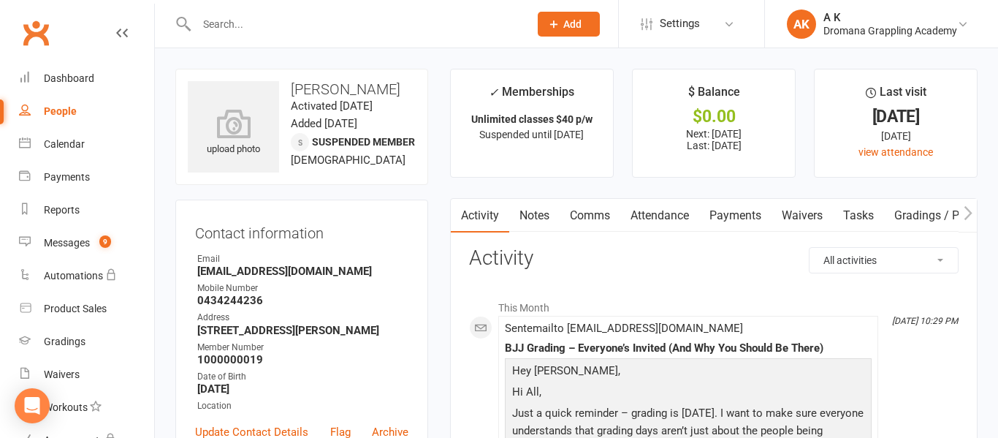
click at [410, 17] on input "text" at bounding box center [355, 24] width 327 height 20
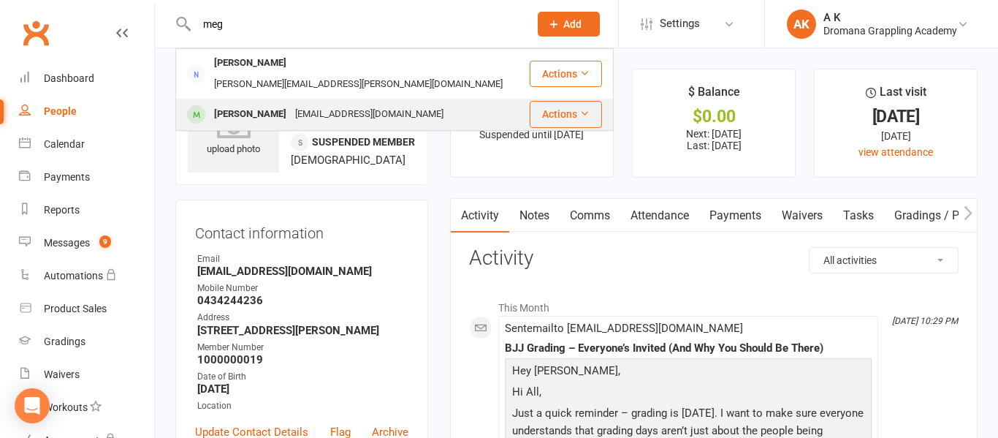
type input "meg"
click at [336, 104] on div "[EMAIL_ADDRESS][DOMAIN_NAME]" at bounding box center [369, 114] width 157 height 21
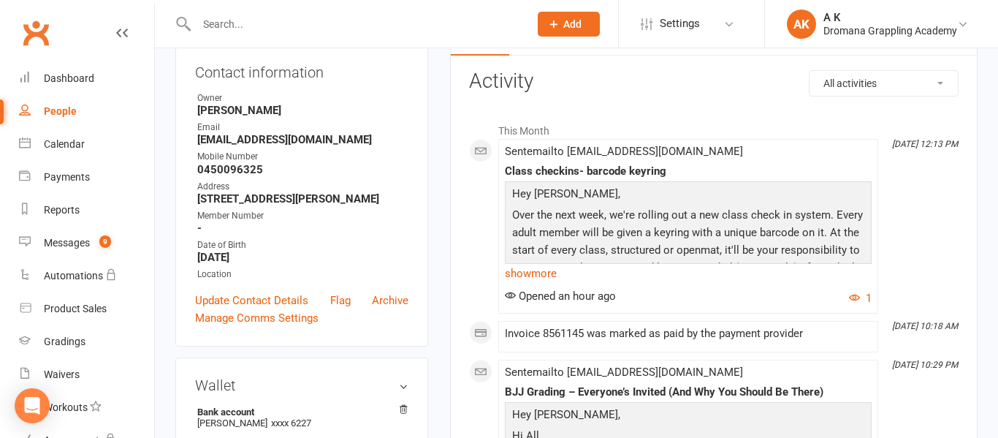
scroll to position [164, 0]
click at [246, 297] on link "Update Contact Details" at bounding box center [251, 300] width 113 height 18
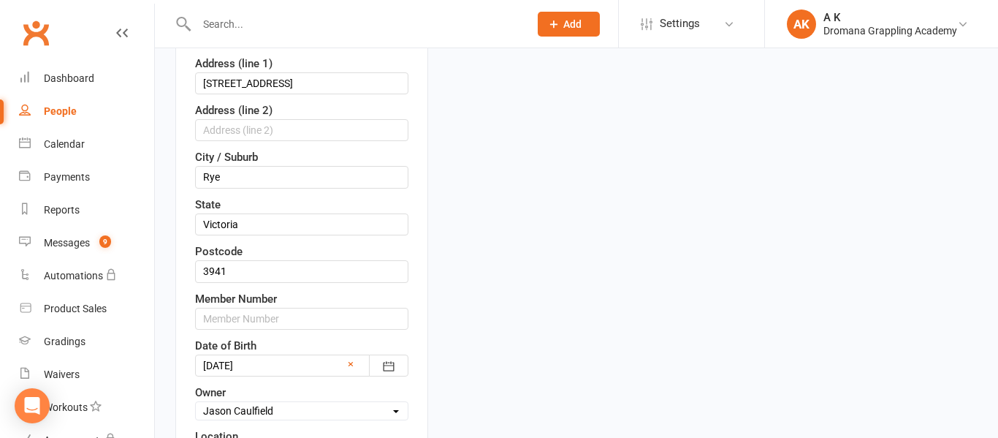
scroll to position [388, 0]
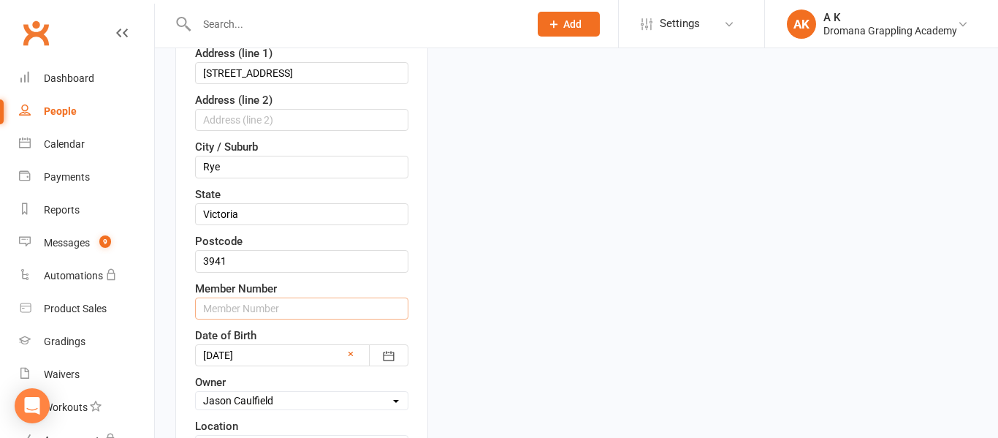
click at [286, 306] on input "text" at bounding box center [301, 308] width 213 height 22
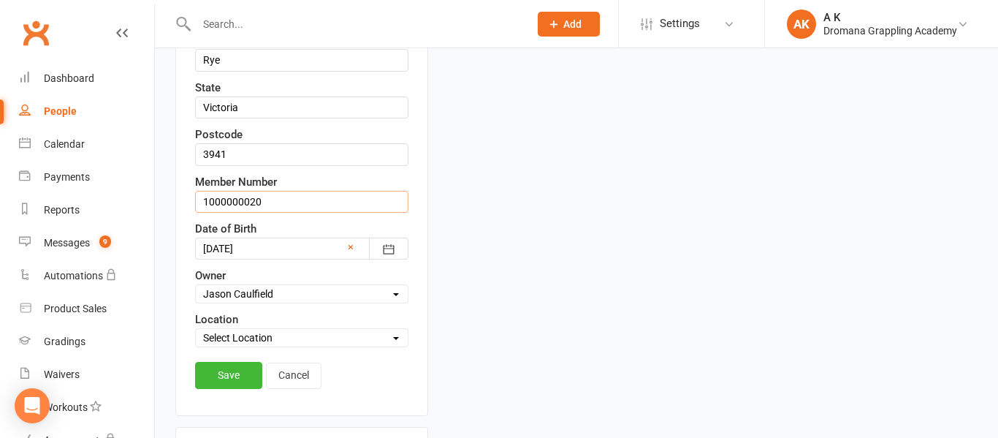
scroll to position [498, 0]
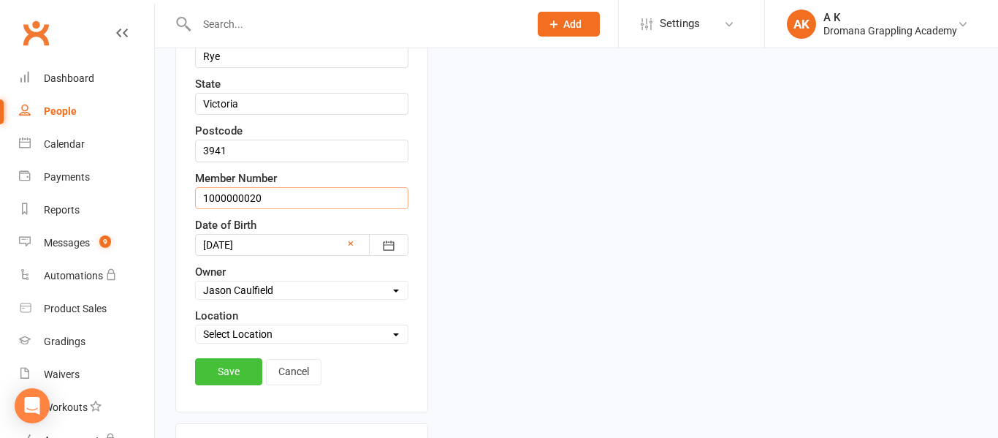
type input "1000000020"
click at [235, 370] on link "Save" at bounding box center [228, 371] width 67 height 26
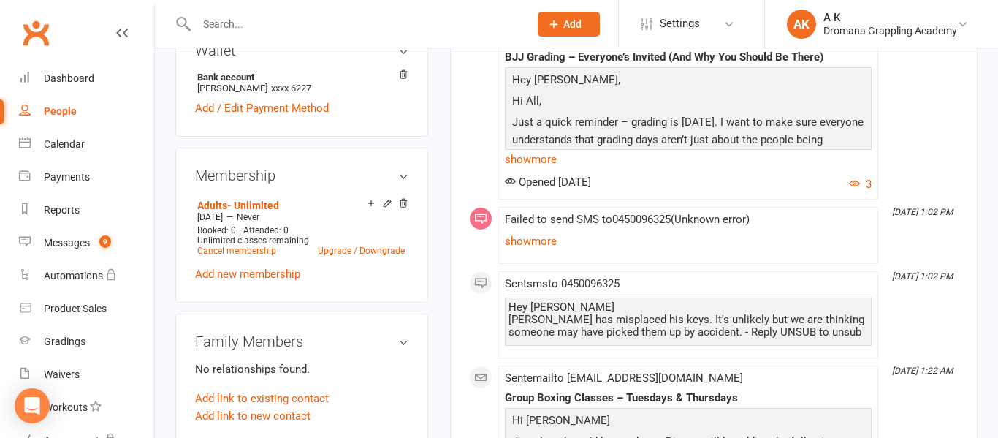
click at [297, 25] on input "text" at bounding box center [355, 24] width 327 height 20
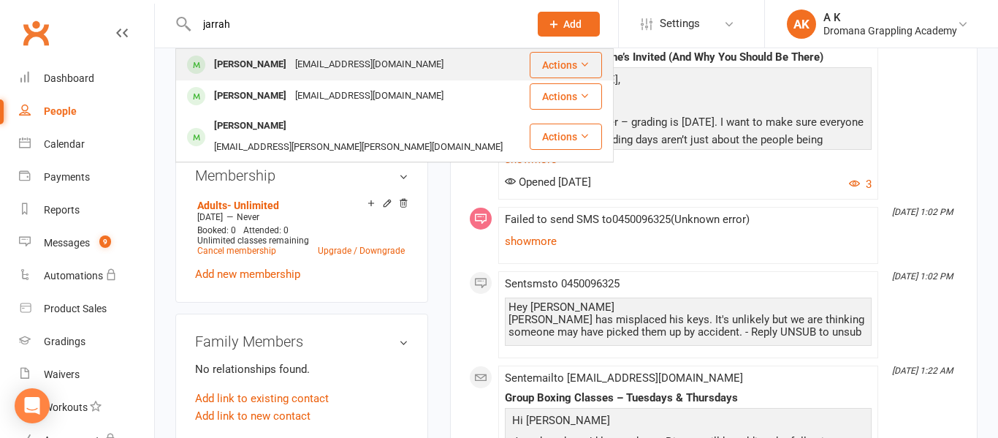
type input "jarrah"
click at [301, 58] on div "[EMAIL_ADDRESS][DOMAIN_NAME]" at bounding box center [369, 64] width 157 height 21
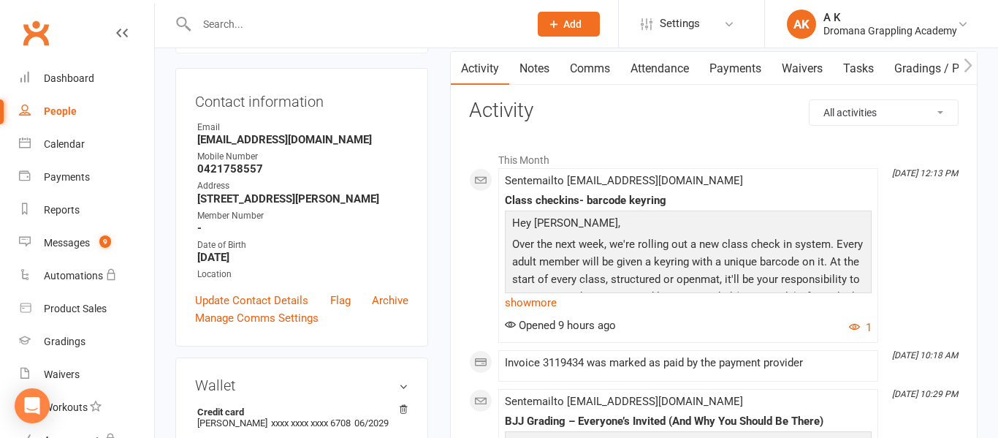
scroll to position [137, 0]
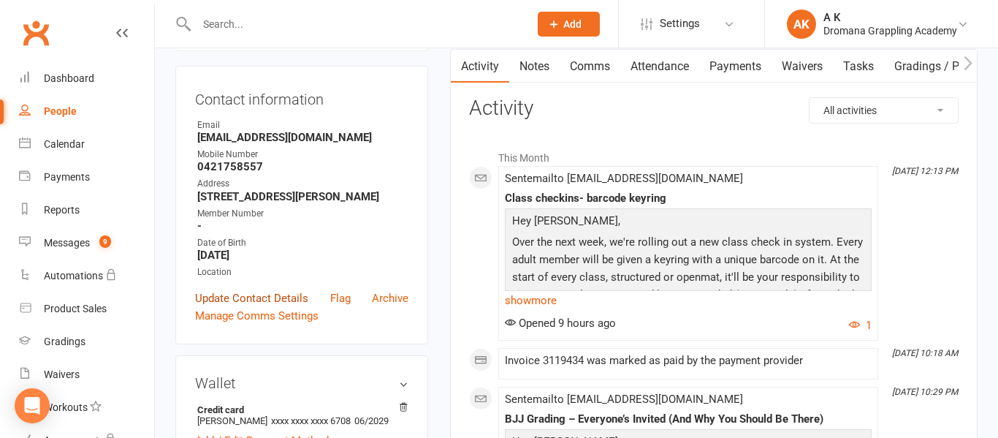
click at [242, 294] on link "Update Contact Details" at bounding box center [251, 298] width 113 height 18
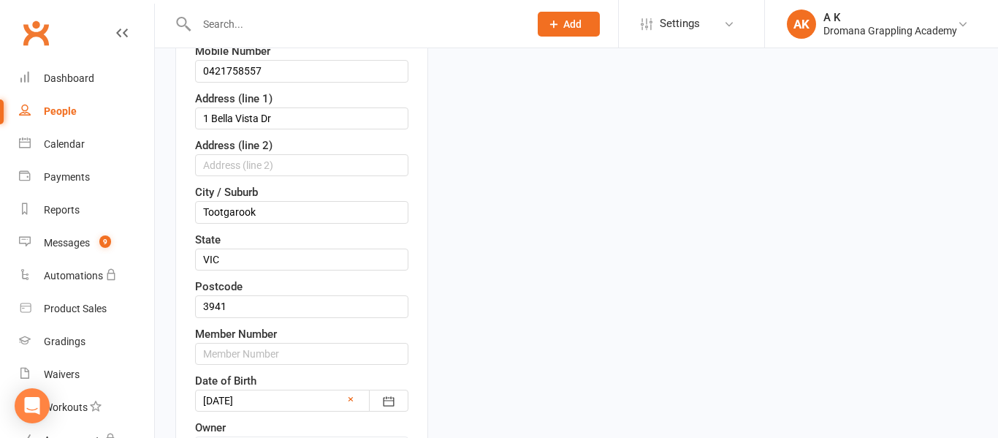
scroll to position [359, 0]
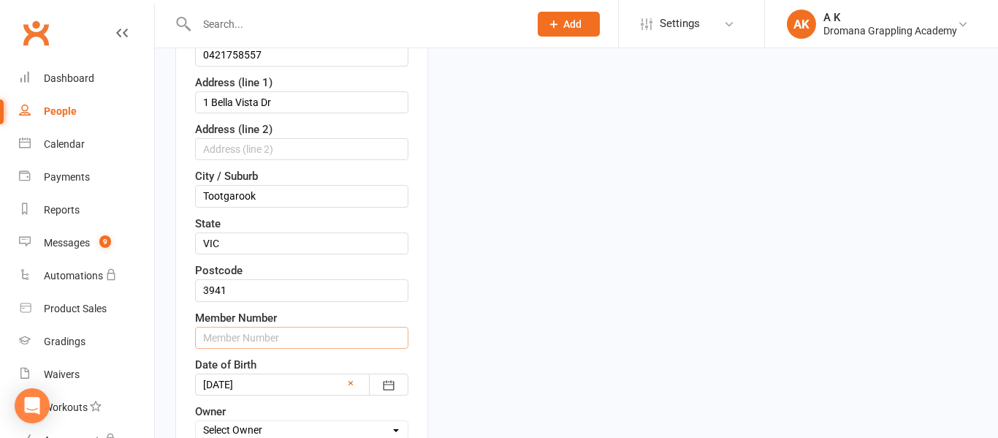
click at [251, 334] on input "text" at bounding box center [301, 338] width 213 height 22
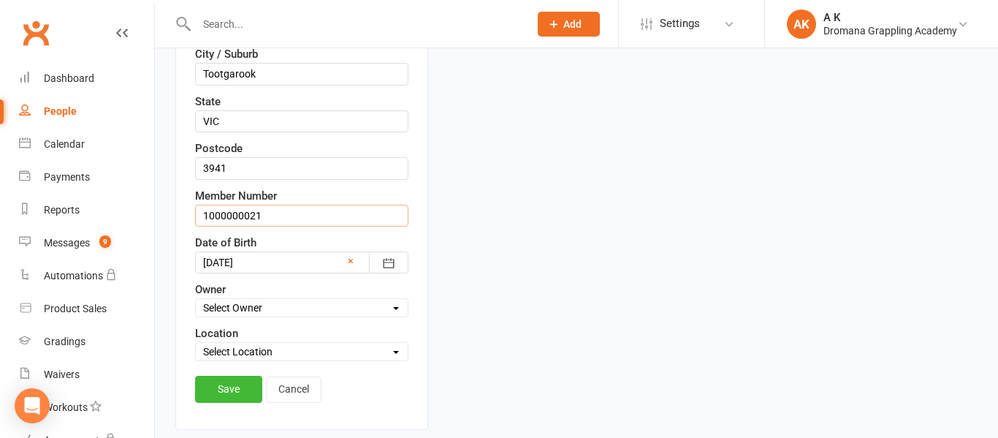
scroll to position [482, 0]
type input "1000000021"
click at [243, 391] on link "Save" at bounding box center [228, 387] width 67 height 26
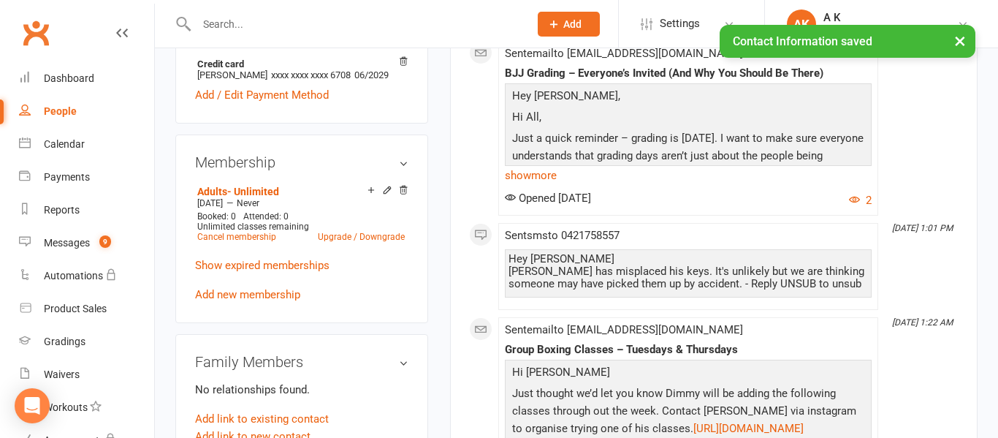
click at [250, 25] on div "× Contact Information saved" at bounding box center [489, 25] width 979 height 0
click at [218, 25] on div "× Contact Information saved" at bounding box center [489, 25] width 979 height 0
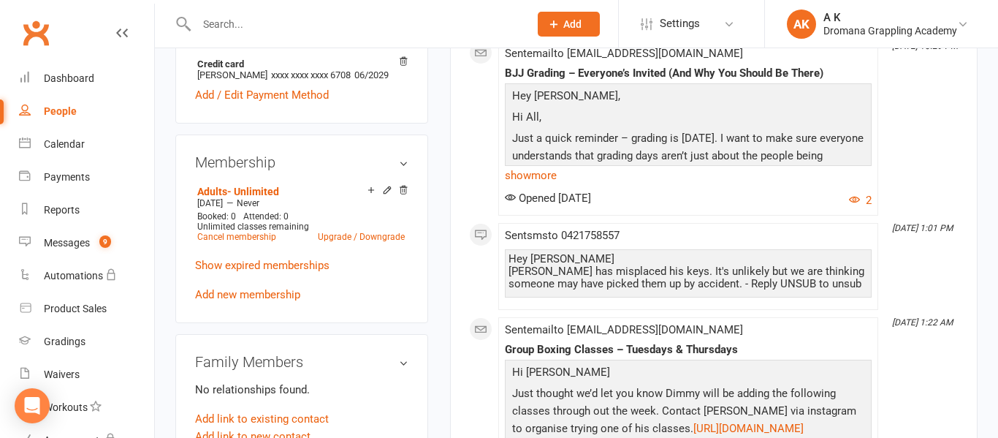
click at [219, 22] on input "text" at bounding box center [355, 24] width 327 height 20
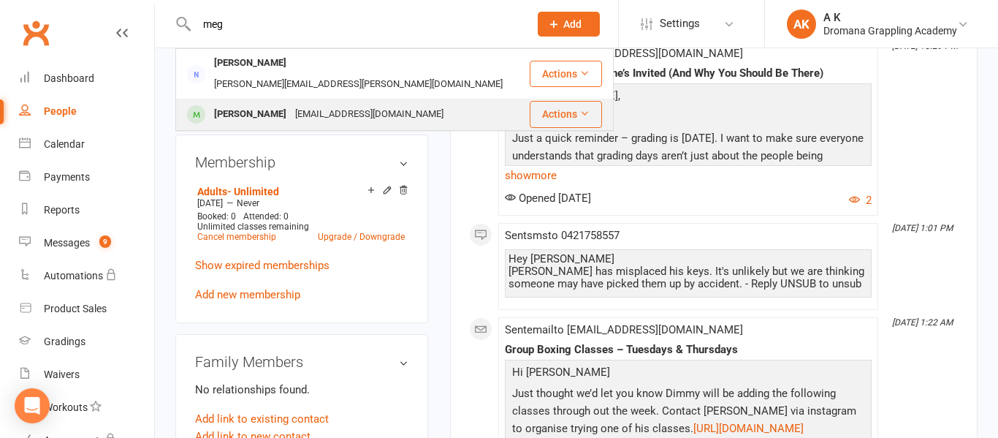
type input "meg"
click at [223, 104] on div "[PERSON_NAME]" at bounding box center [250, 114] width 81 height 21
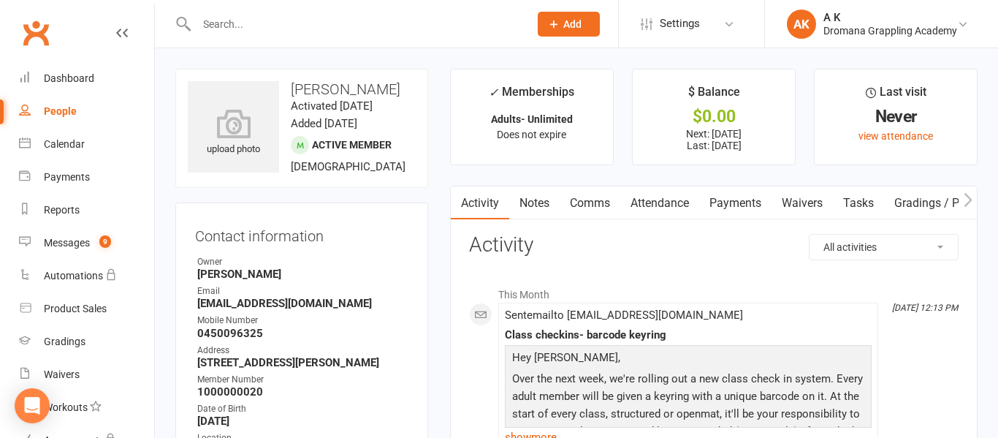
click at [268, 28] on input "text" at bounding box center [355, 24] width 327 height 20
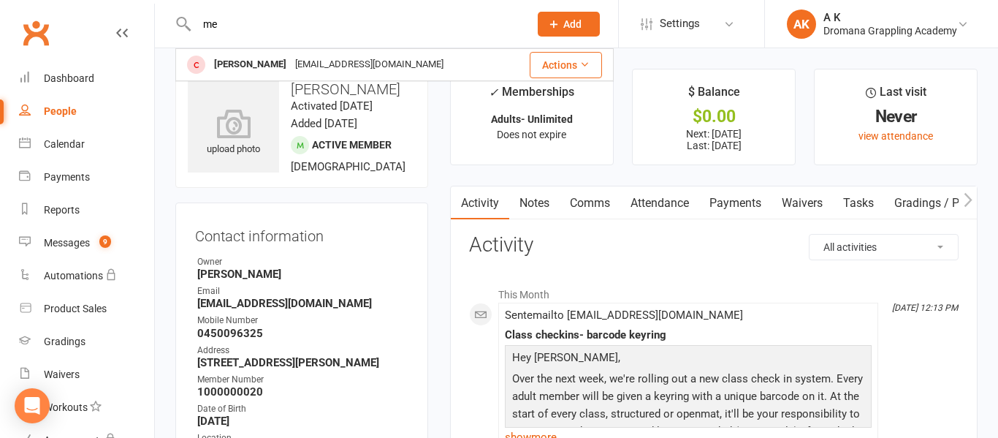
type input "m"
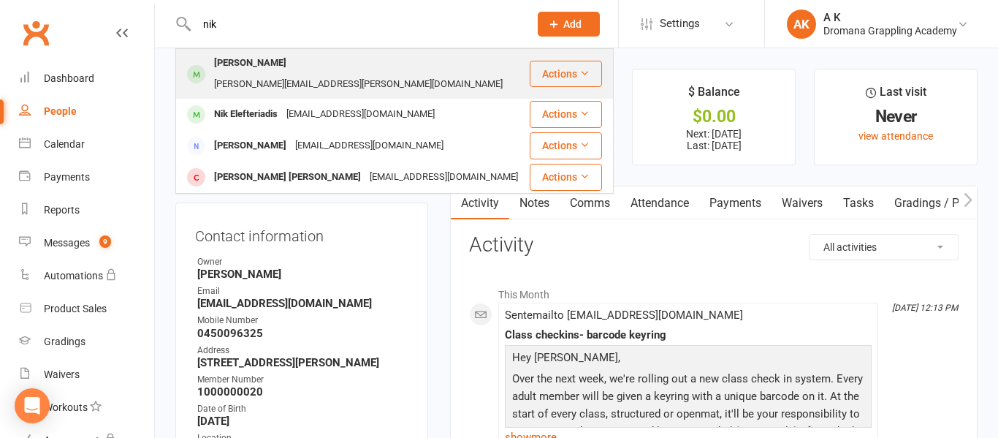
type input "nik"
click at [285, 74] on div "[PERSON_NAME][EMAIL_ADDRESS][PERSON_NAME][DOMAIN_NAME]" at bounding box center [358, 84] width 297 height 21
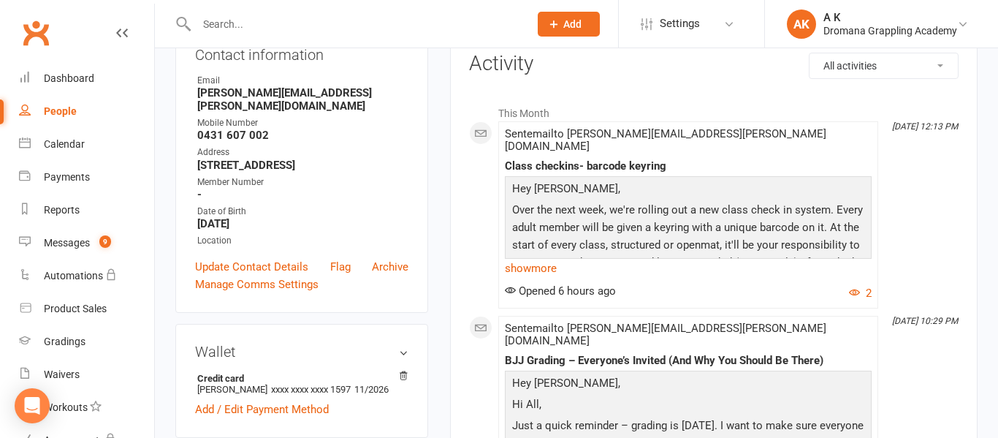
scroll to position [189, 0]
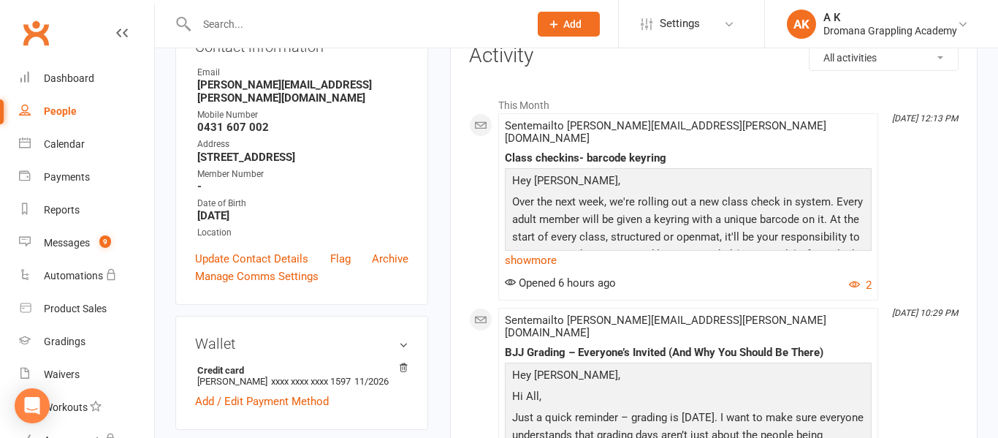
click at [287, 78] on div "Contact information Owner Email [PERSON_NAME][EMAIL_ADDRESS][PERSON_NAME][DOMAI…" at bounding box center [301, 159] width 253 height 292
click at [264, 268] on link "Update Contact Details" at bounding box center [251, 259] width 113 height 18
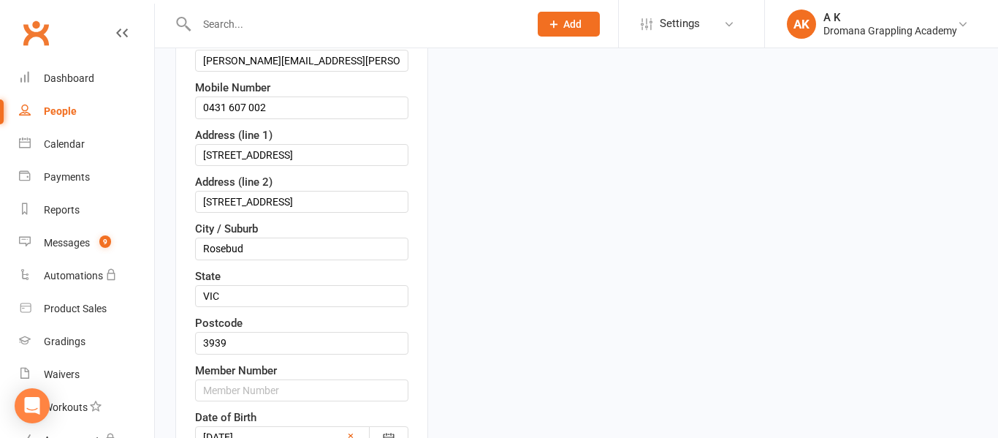
scroll to position [310, 0]
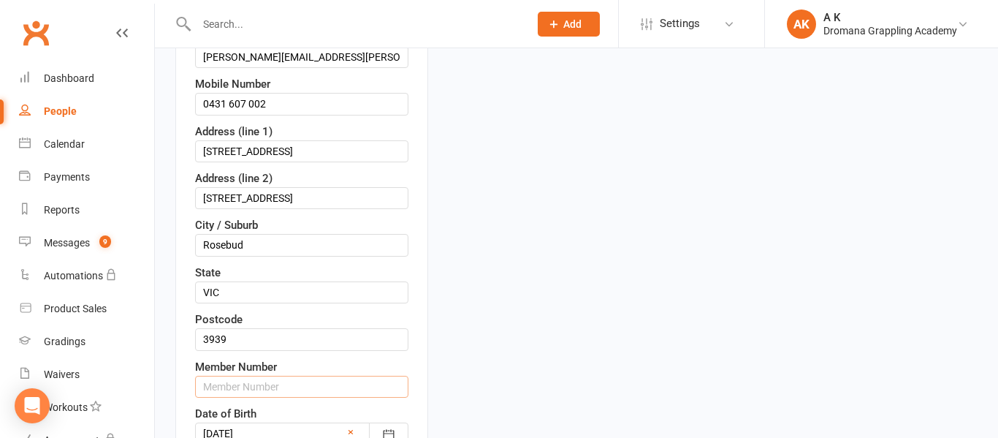
click at [269, 398] on input "text" at bounding box center [301, 387] width 213 height 22
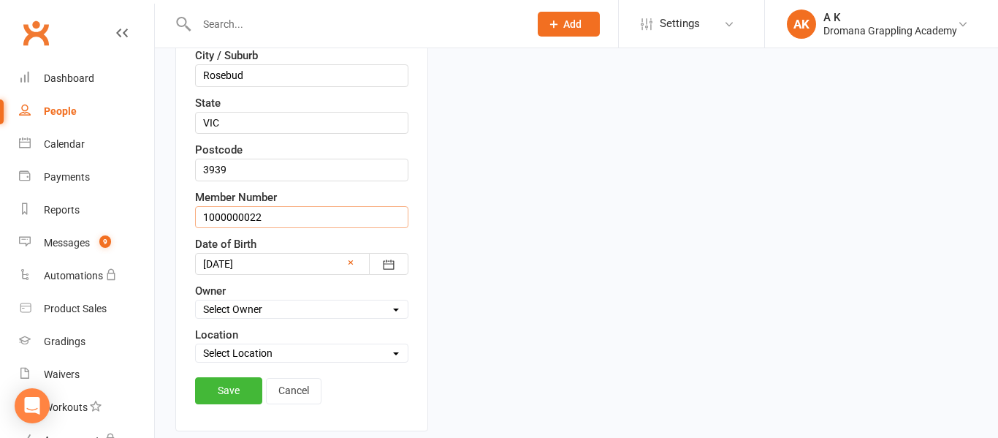
scroll to position [485, 0]
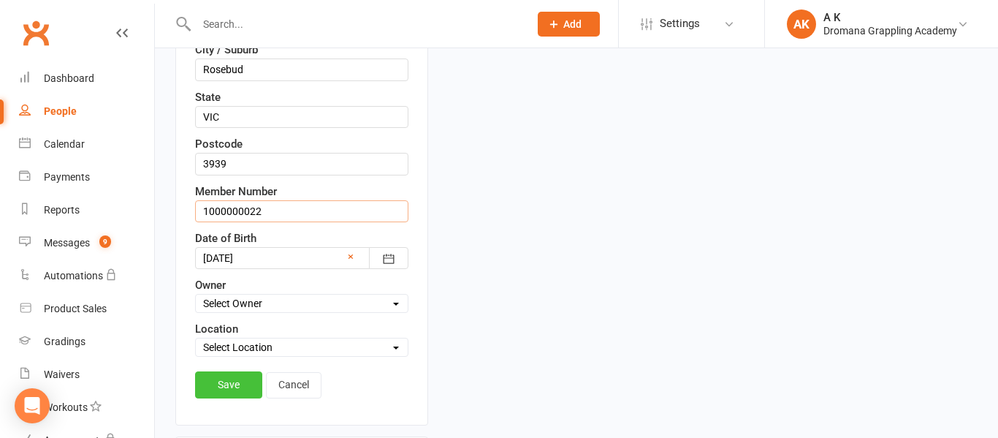
type input "1000000022"
click at [215, 398] on link "Save" at bounding box center [228, 384] width 67 height 26
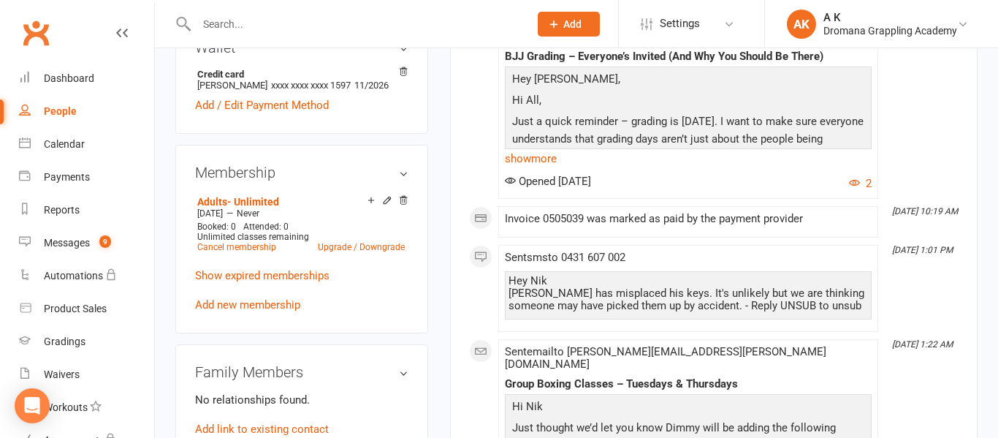
click at [272, 18] on input "text" at bounding box center [355, 24] width 327 height 20
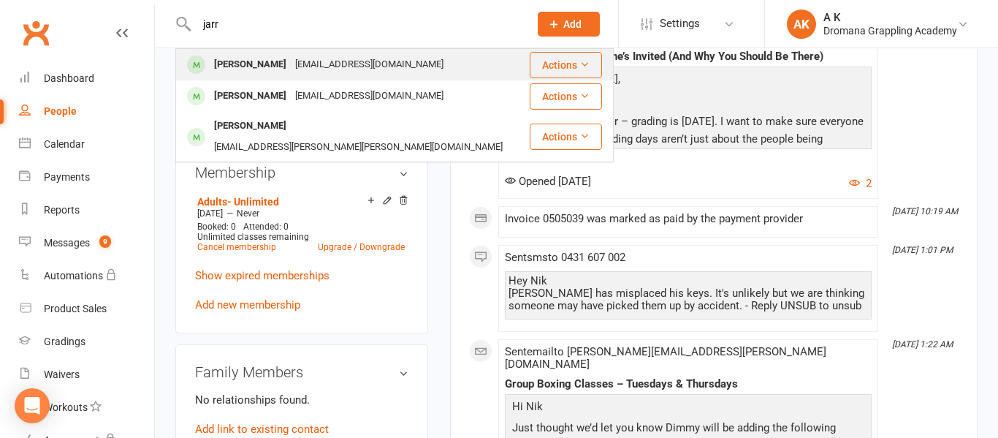
type input "jarr"
click at [291, 62] on div "[EMAIL_ADDRESS][DOMAIN_NAME]" at bounding box center [369, 64] width 157 height 21
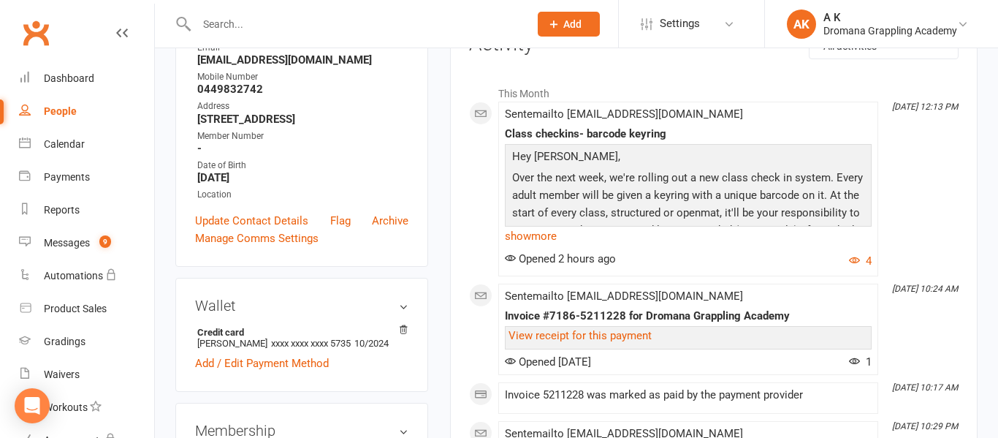
scroll to position [235, 0]
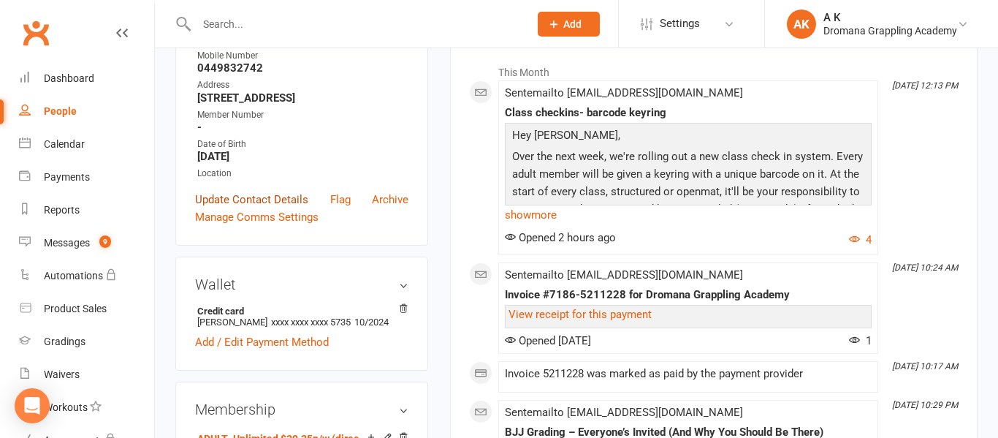
click at [259, 198] on link "Update Contact Details" at bounding box center [251, 200] width 113 height 18
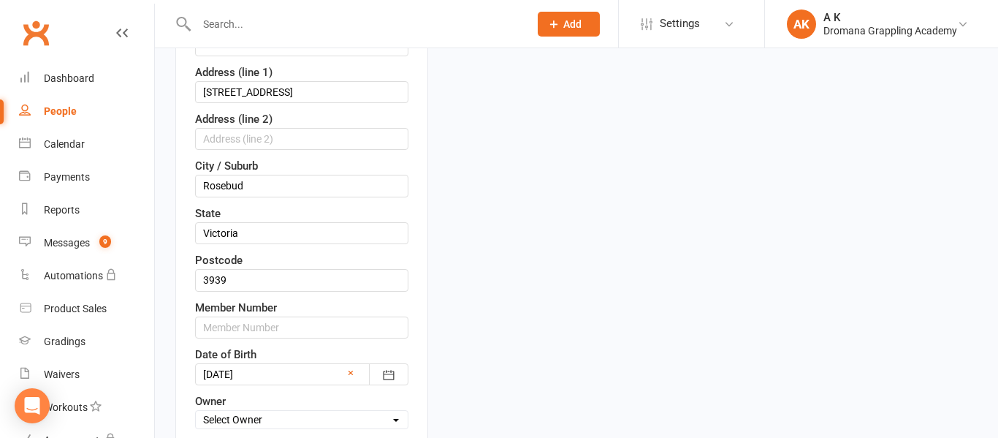
scroll to position [373, 0]
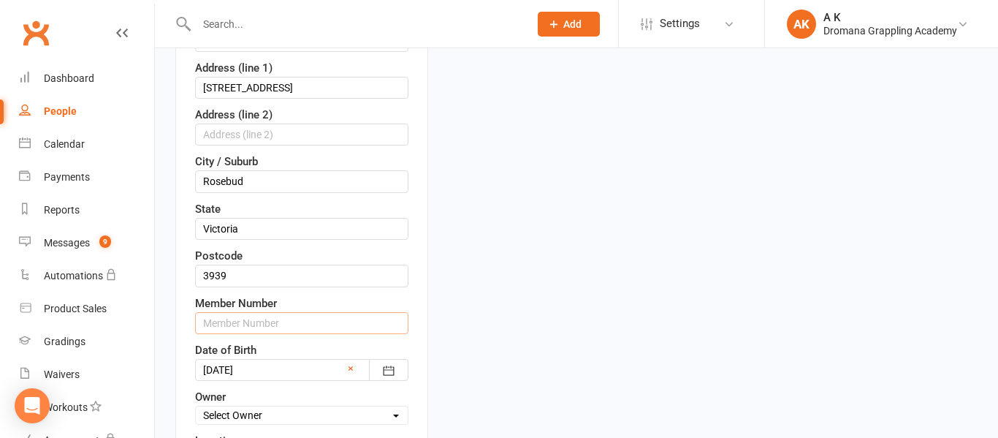
click at [261, 316] on input "text" at bounding box center [301, 323] width 213 height 22
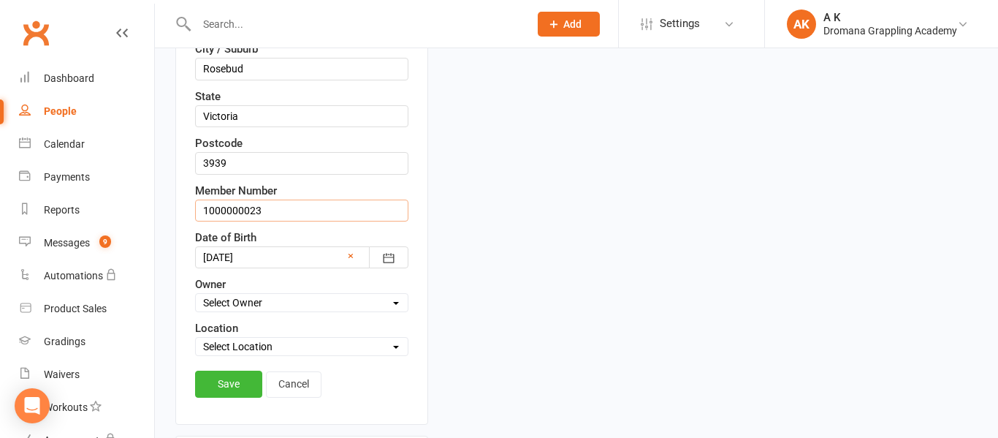
scroll to position [493, 0]
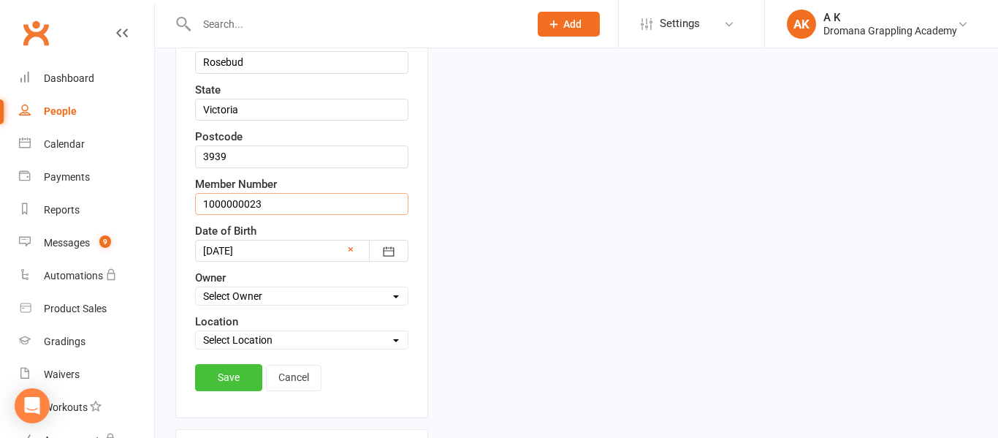
type input "1000000023"
click at [248, 371] on link "Save" at bounding box center [228, 377] width 67 height 26
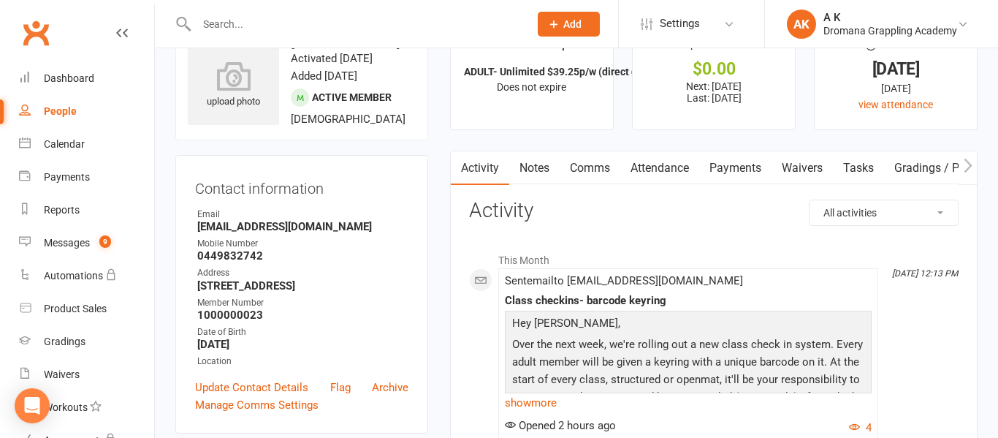
scroll to position [0, 0]
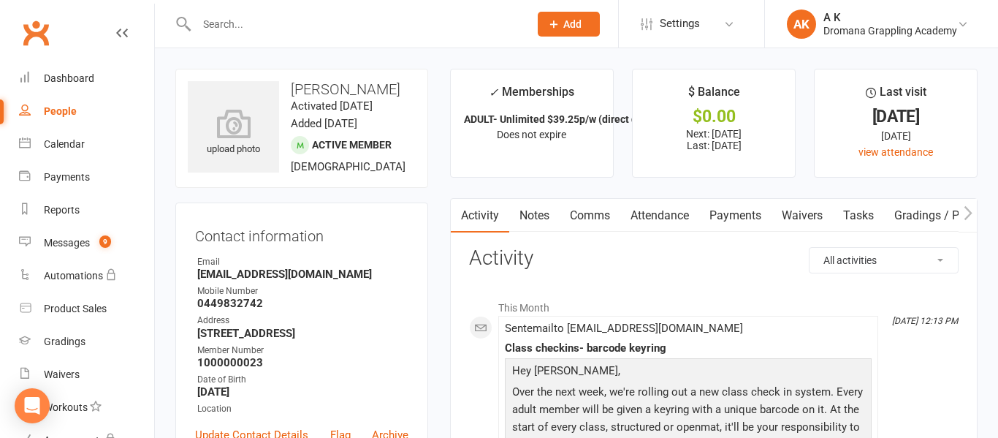
click at [230, 29] on input "text" at bounding box center [355, 24] width 327 height 20
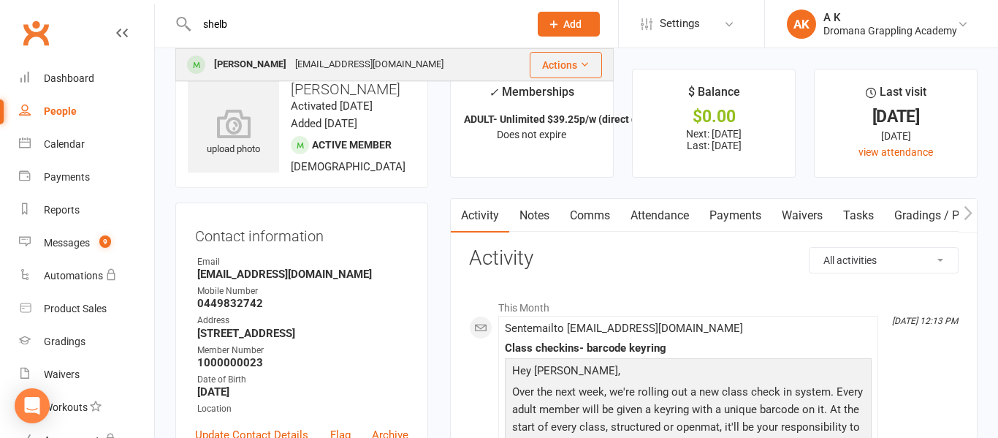
type input "shelb"
click at [245, 63] on div "[PERSON_NAME]" at bounding box center [250, 64] width 81 height 21
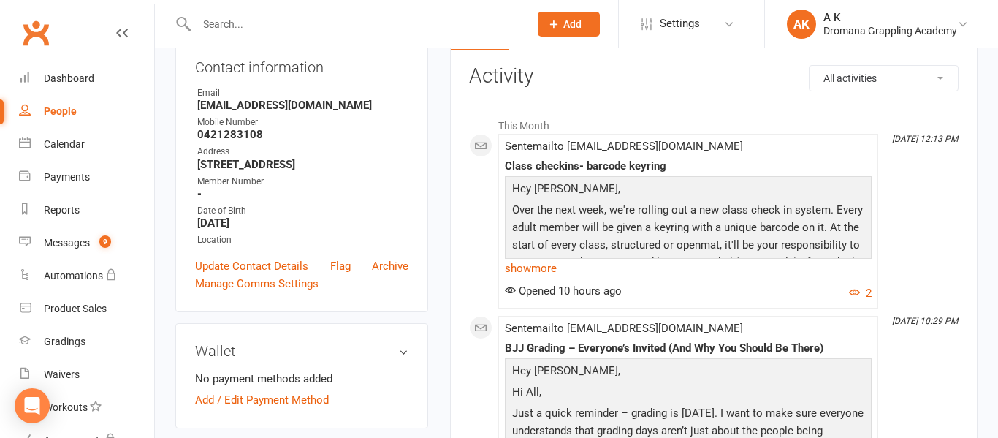
scroll to position [180, 0]
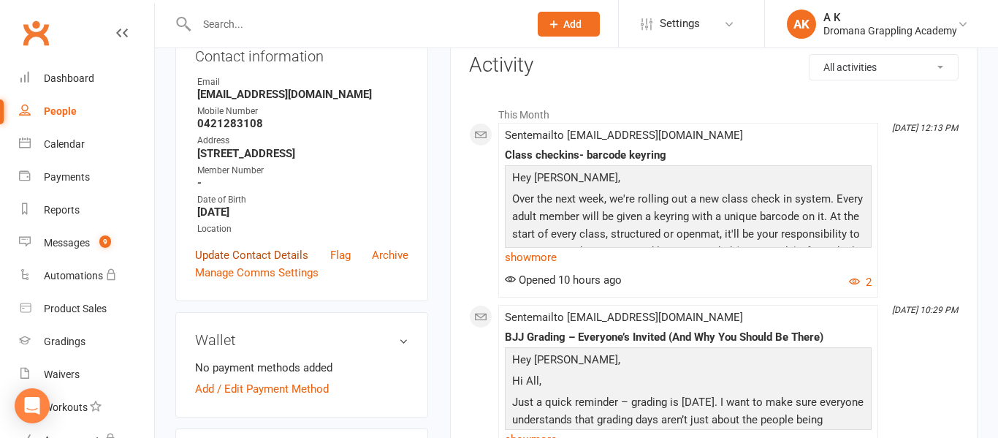
click at [241, 264] on link "Update Contact Details" at bounding box center [251, 255] width 113 height 18
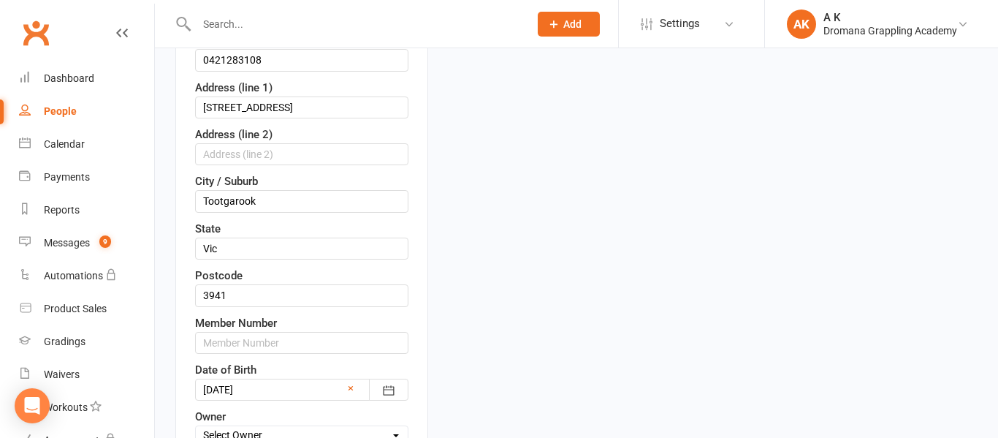
scroll to position [357, 0]
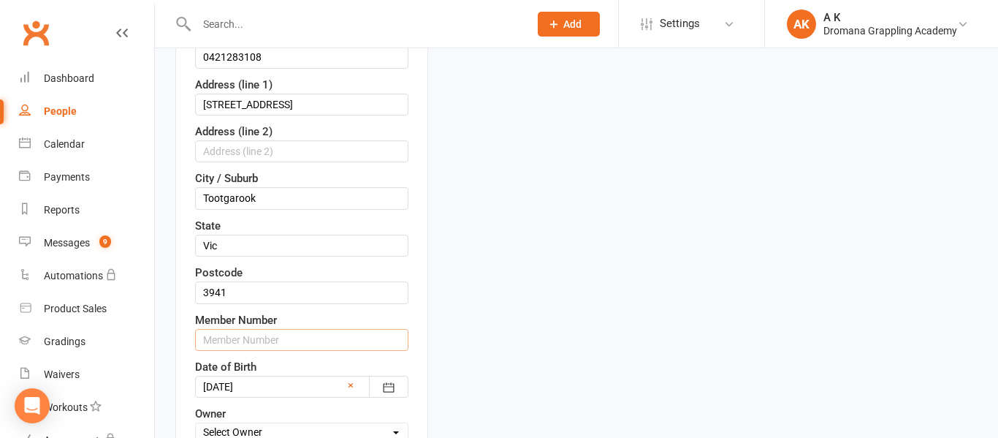
click at [249, 351] on input "text" at bounding box center [301, 340] width 213 height 22
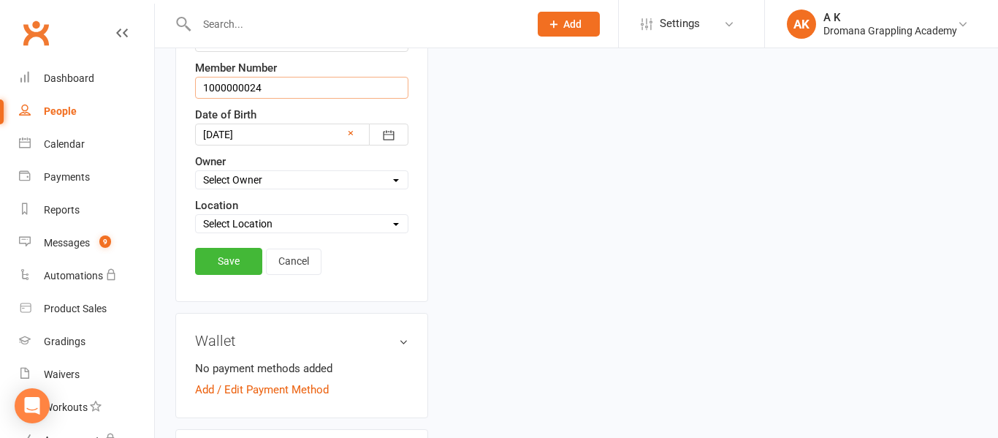
scroll to position [628, 0]
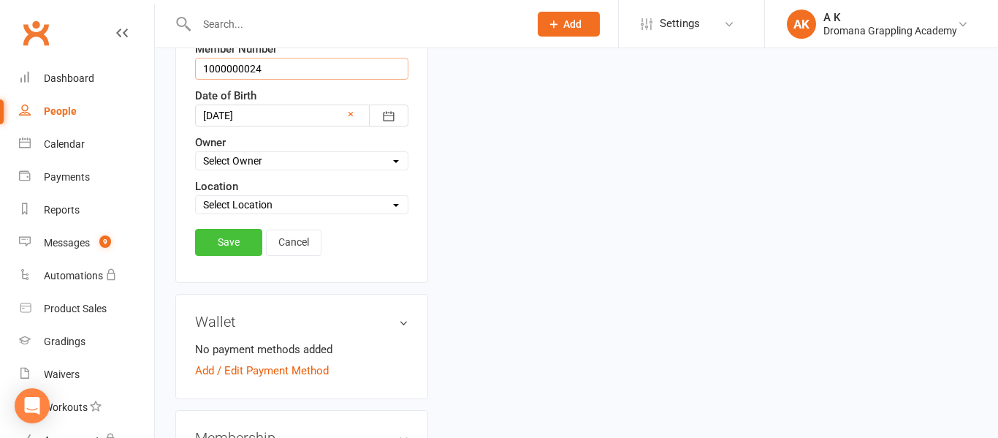
type input "1000000024"
click at [210, 255] on link "Save" at bounding box center [228, 242] width 67 height 26
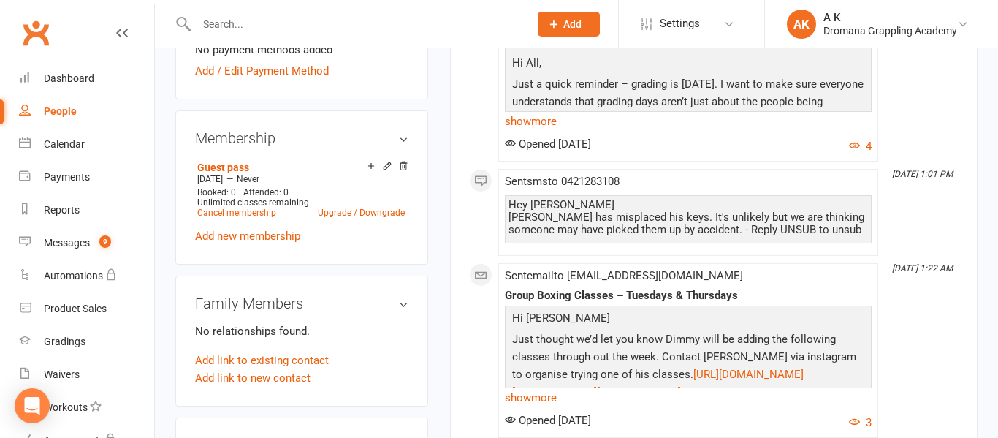
scroll to position [497, 0]
click at [295, 26] on input "text" at bounding box center [355, 24] width 327 height 20
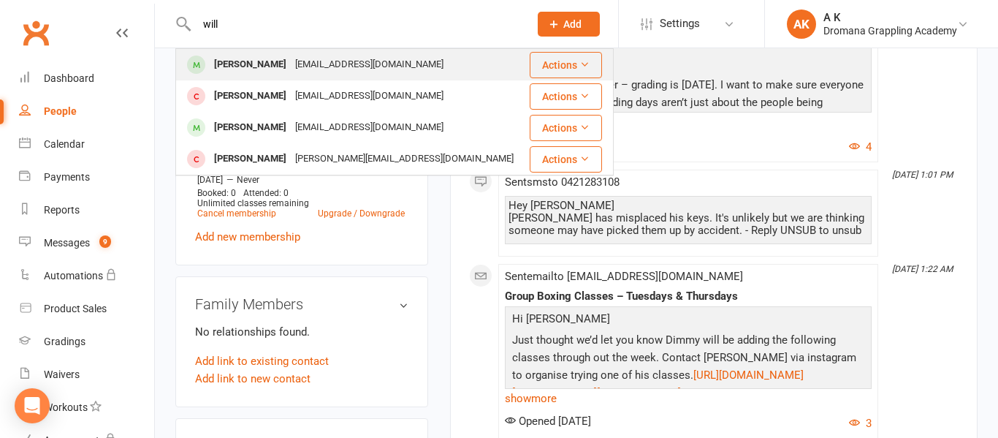
type input "will"
click at [224, 60] on div "[PERSON_NAME]" at bounding box center [250, 64] width 81 height 21
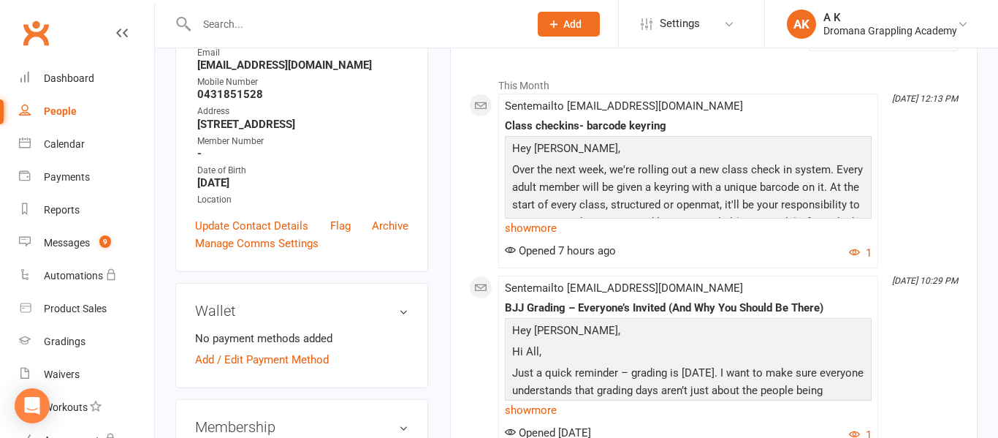
scroll to position [211, 0]
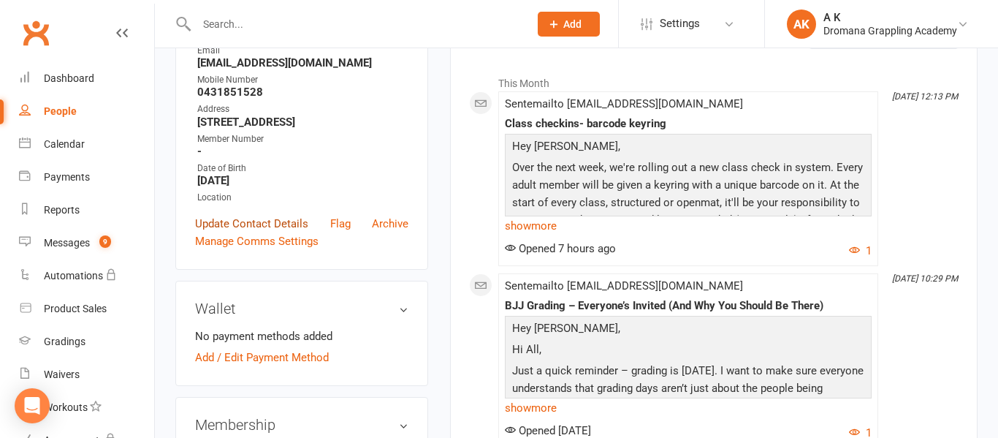
click at [272, 232] on link "Update Contact Details" at bounding box center [251, 224] width 113 height 18
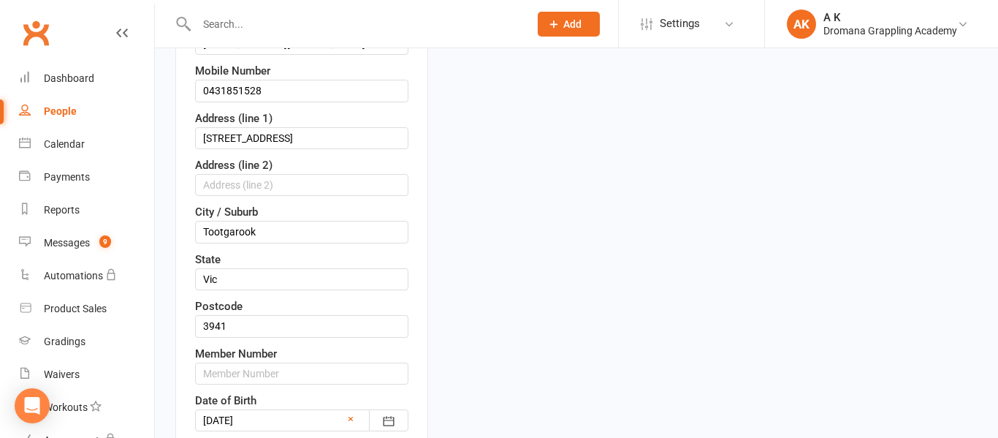
scroll to position [329, 0]
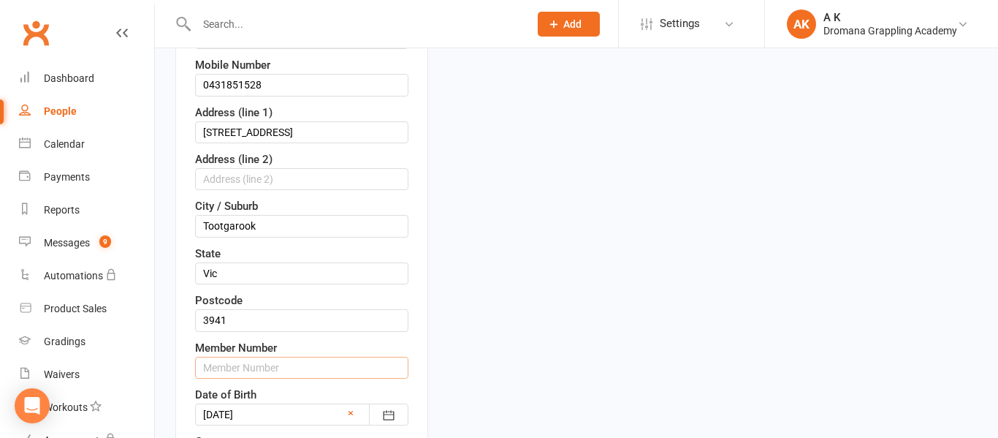
click at [249, 379] on input "text" at bounding box center [301, 368] width 213 height 22
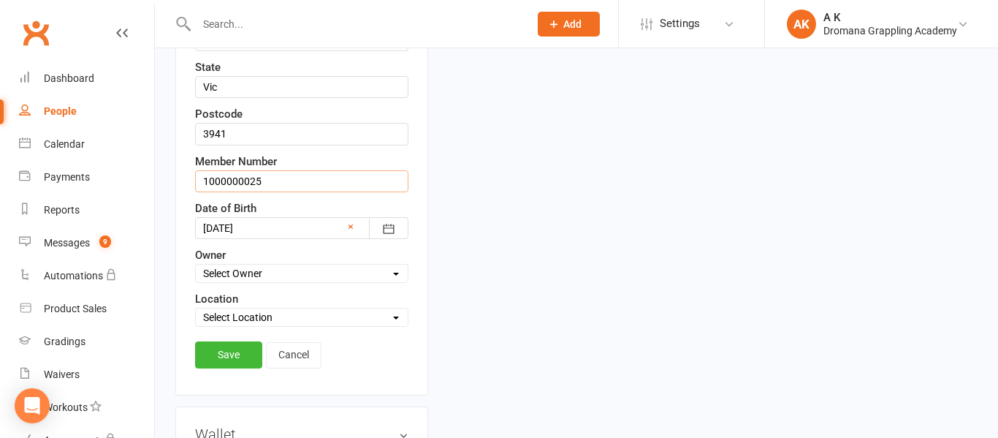
scroll to position [523, 0]
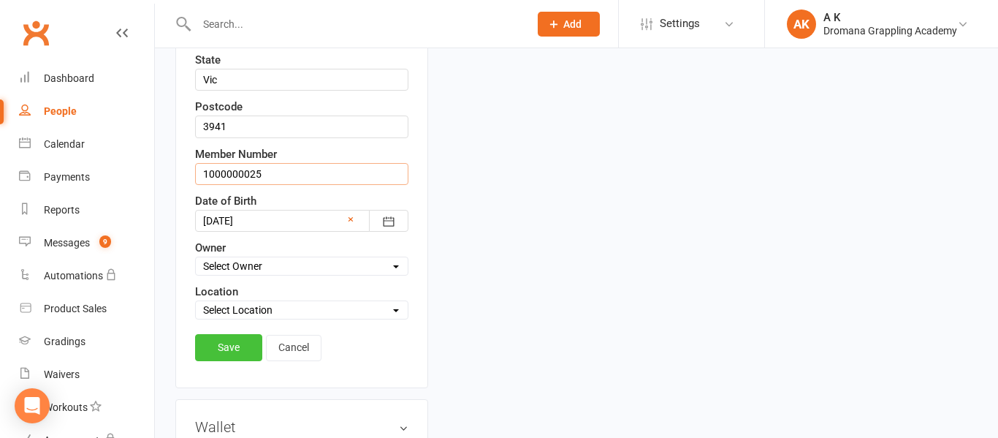
type input "1000000025"
click at [241, 360] on link "Save" at bounding box center [228, 347] width 67 height 26
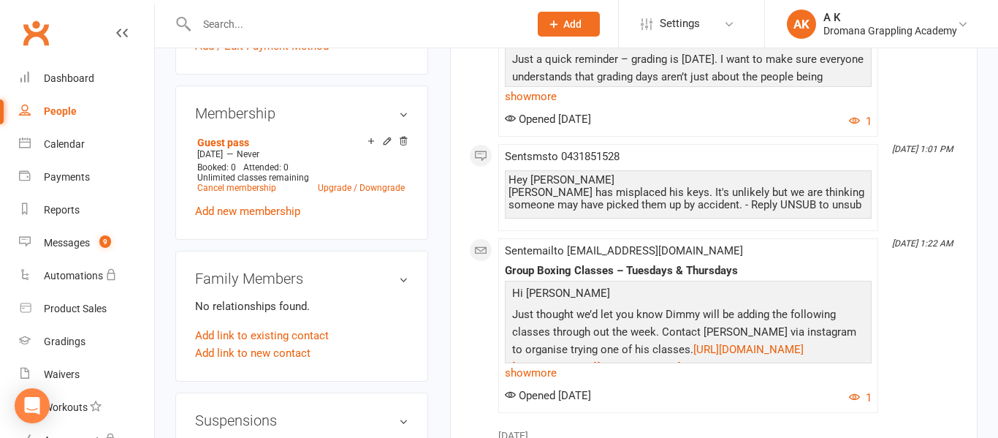
click at [297, 39] on div at bounding box center [347, 24] width 344 height 48
click at [281, 27] on input "text" at bounding box center [355, 24] width 327 height 20
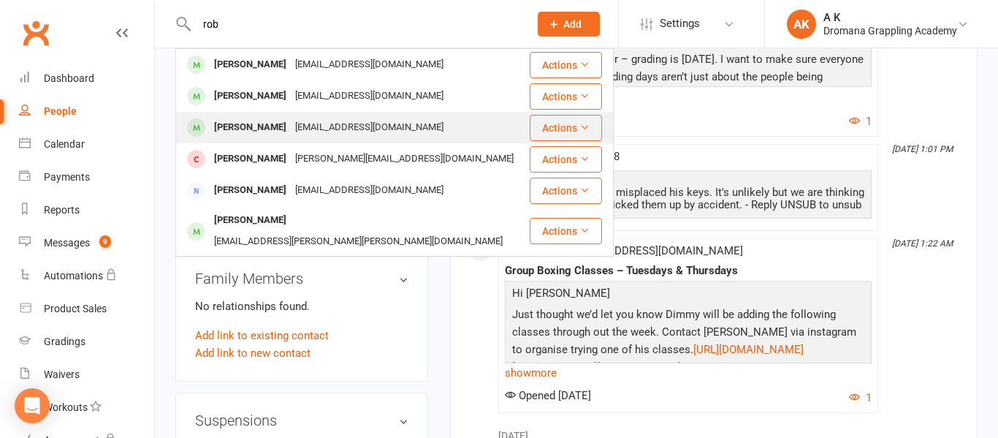
type input "rob"
click at [251, 118] on div "[PERSON_NAME]" at bounding box center [250, 127] width 81 height 21
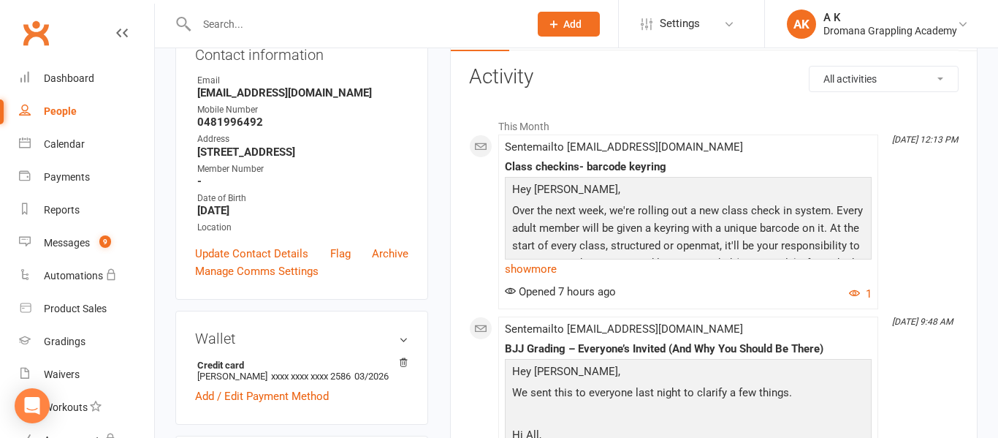
scroll to position [183, 0]
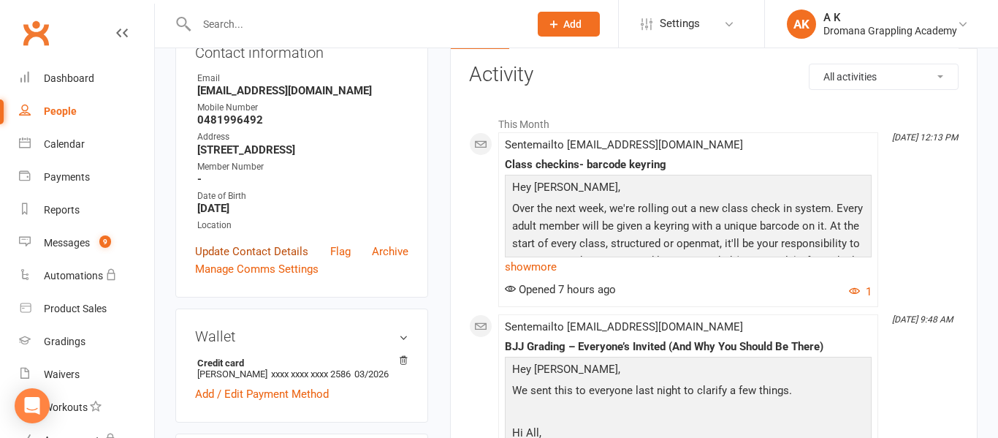
click at [263, 249] on link "Update Contact Details" at bounding box center [251, 252] width 113 height 18
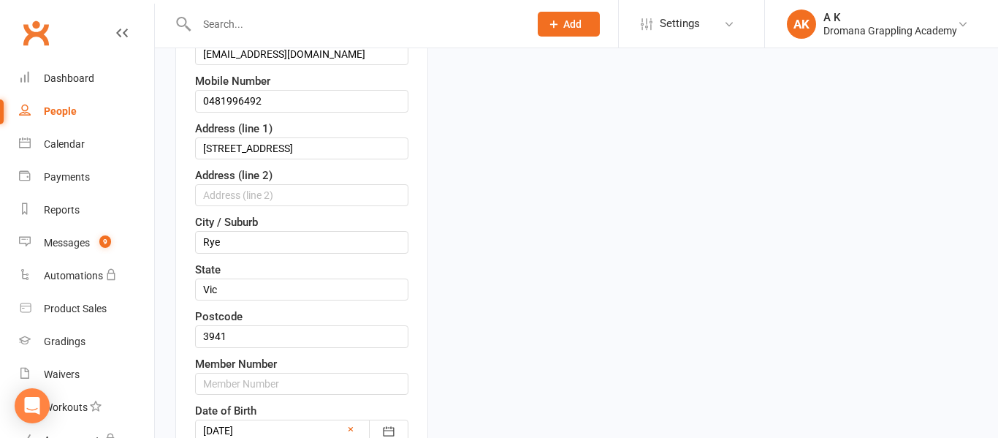
scroll to position [321, 0]
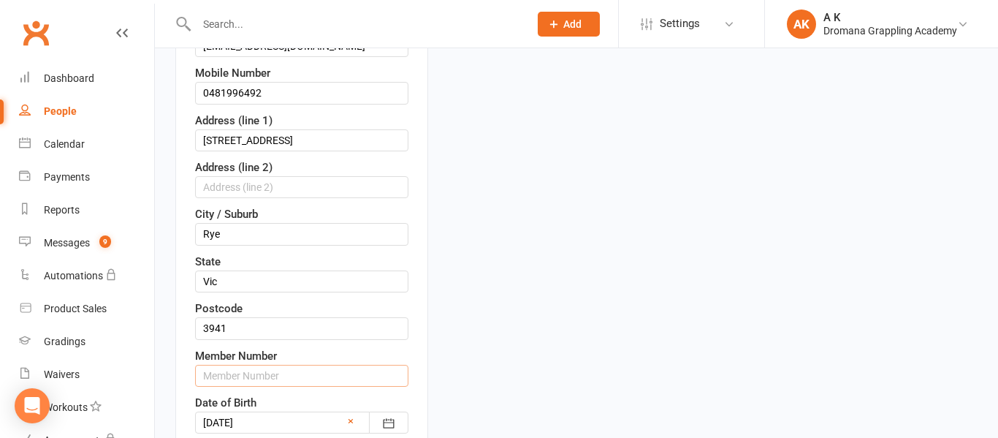
click at [254, 384] on input "text" at bounding box center [301, 376] width 213 height 22
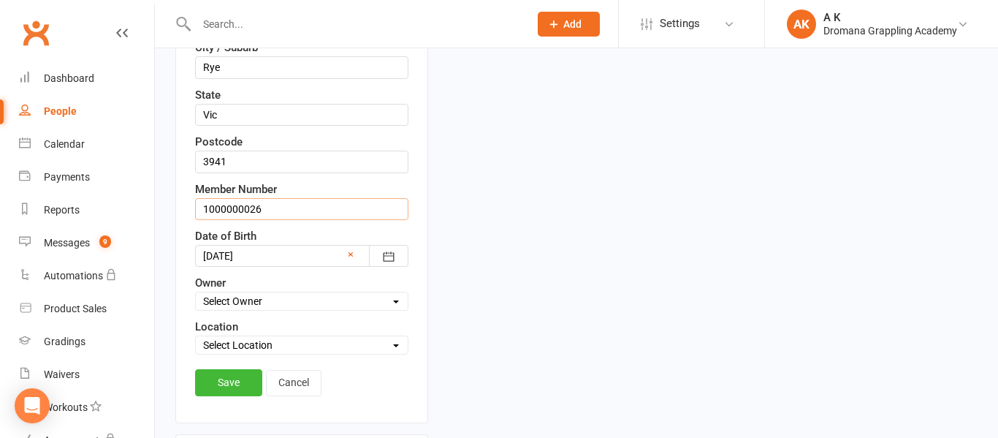
scroll to position [489, 0]
type input "1000000026"
click at [249, 370] on link "Save" at bounding box center [228, 381] width 67 height 26
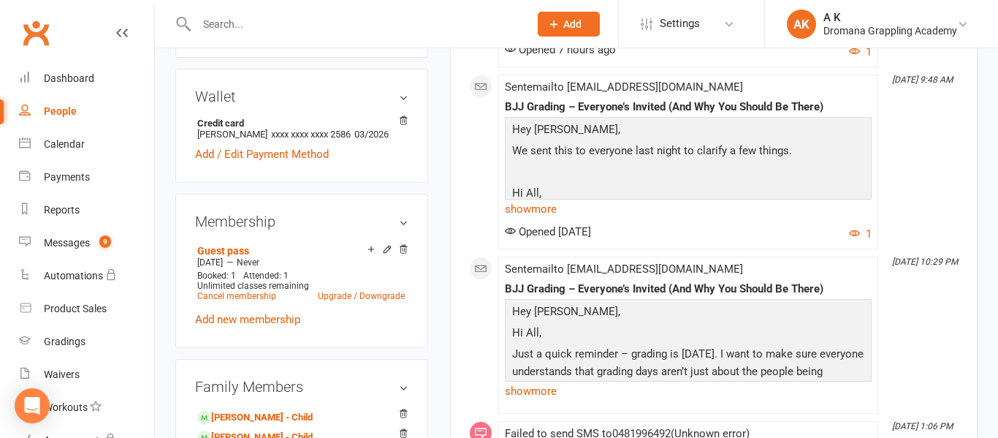
scroll to position [419, 0]
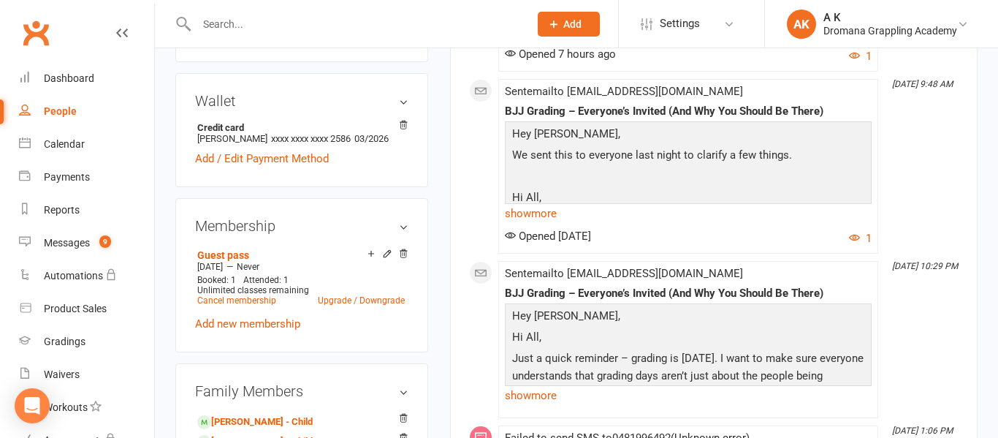
click at [74, 117] on link "People" at bounding box center [86, 111] width 135 height 33
select select "50"
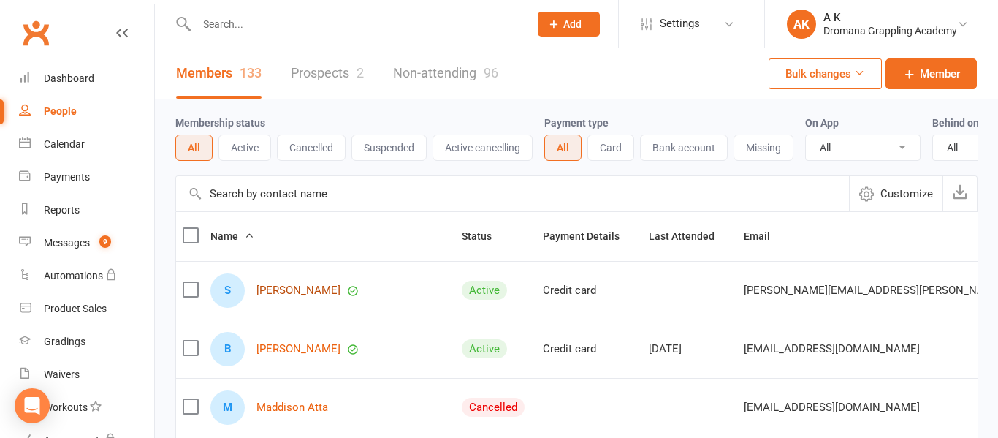
click at [305, 291] on link "[PERSON_NAME]" at bounding box center [299, 290] width 84 height 12
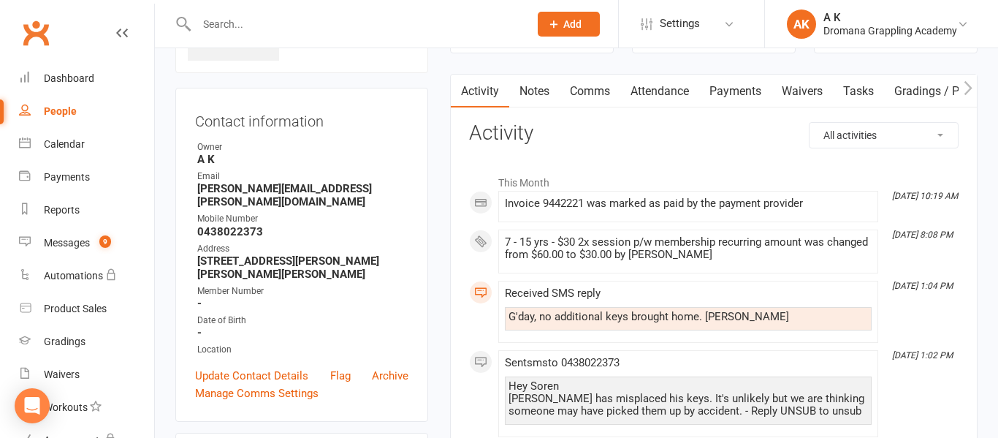
scroll to position [113, 0]
click at [543, 83] on link "Notes" at bounding box center [534, 90] width 50 height 34
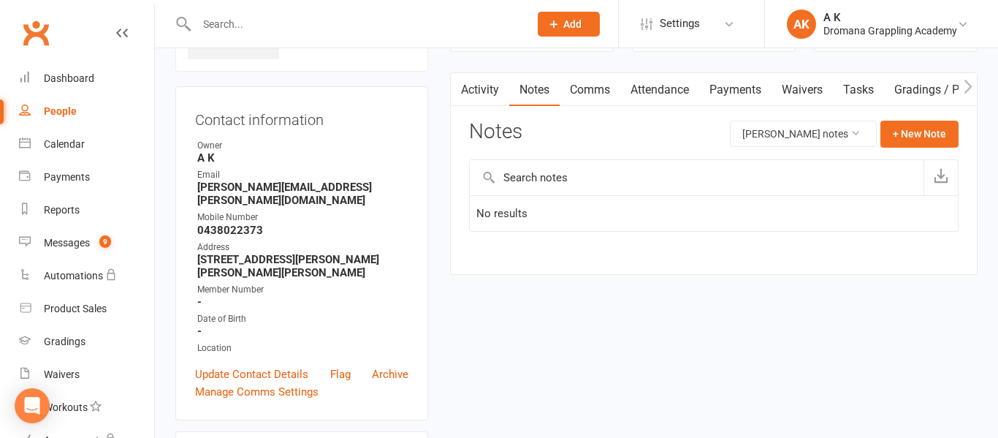
click at [645, 88] on link "Attendance" at bounding box center [660, 90] width 79 height 34
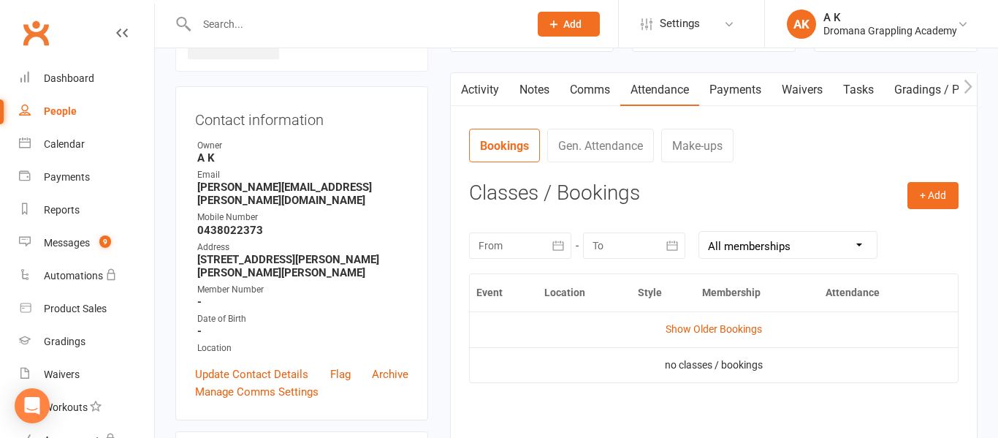
click at [740, 88] on link "Payments" at bounding box center [735, 90] width 72 height 34
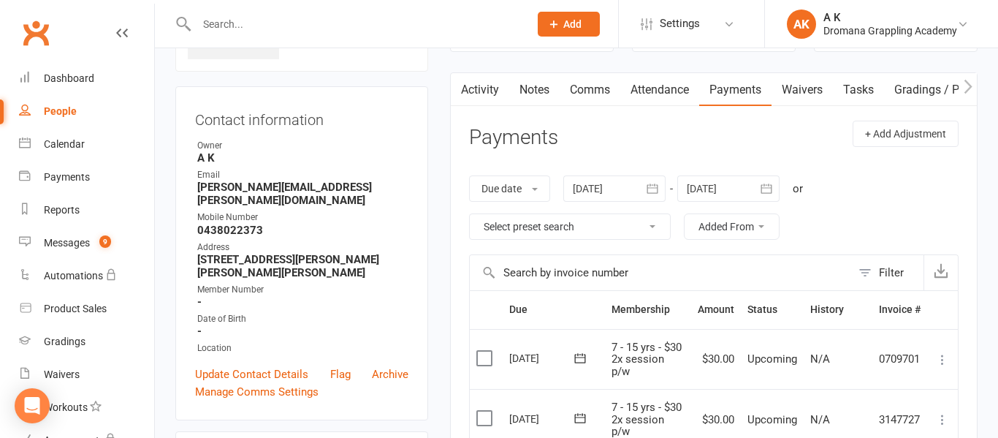
click at [968, 87] on icon "button" at bounding box center [968, 86] width 9 height 15
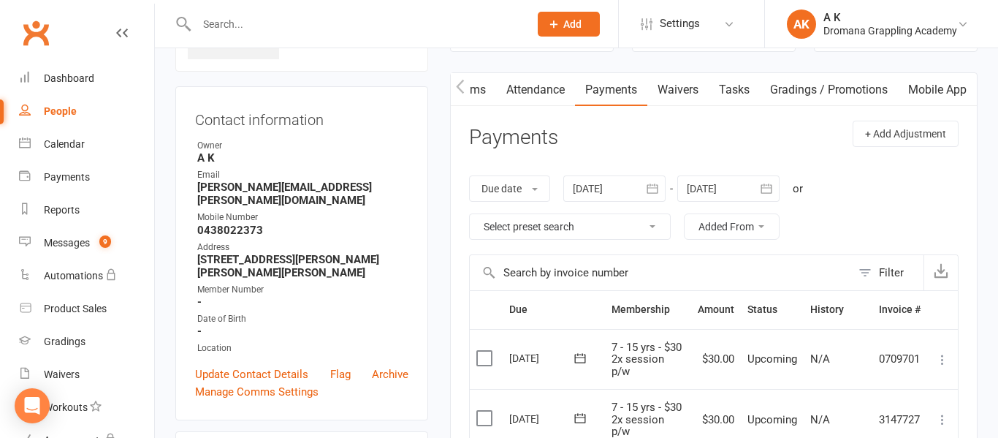
click at [951, 89] on link "Mobile App" at bounding box center [937, 90] width 79 height 34
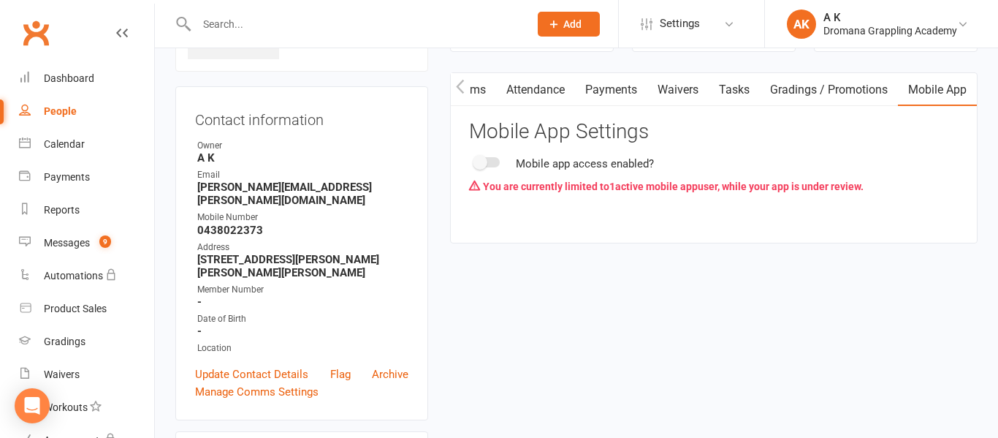
click at [868, 87] on link "Gradings / Promotions" at bounding box center [829, 90] width 138 height 34
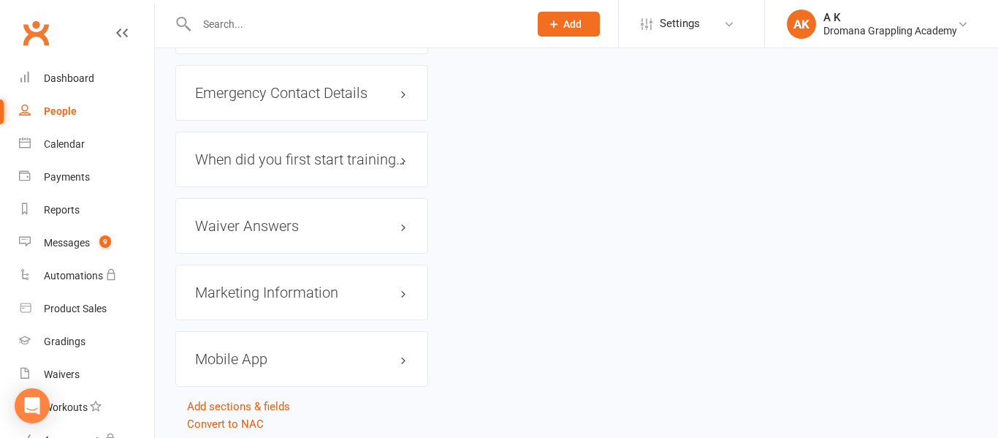
scroll to position [1258, 0]
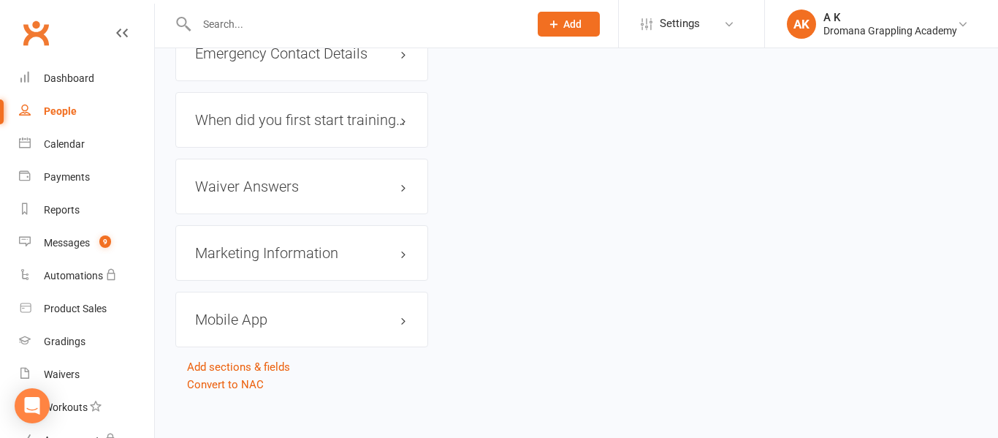
click at [61, 114] on div "People" at bounding box center [60, 111] width 33 height 12
select select "50"
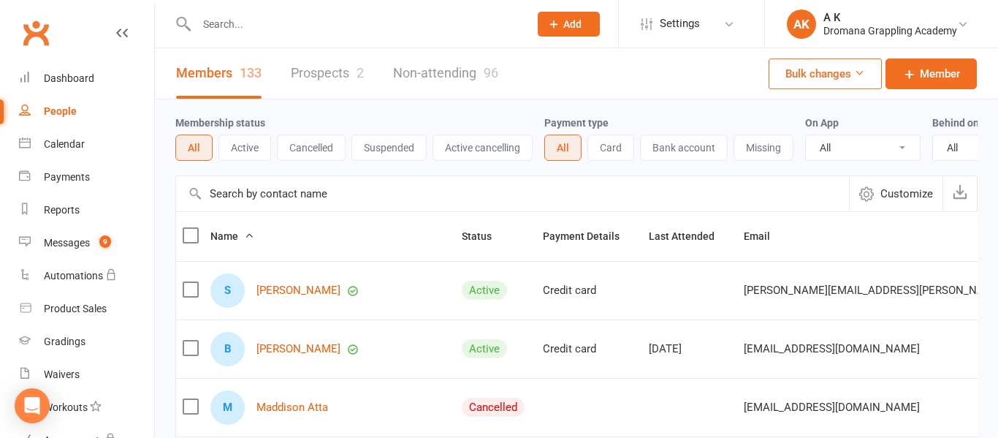
click at [904, 197] on span "Customize" at bounding box center [907, 194] width 53 height 18
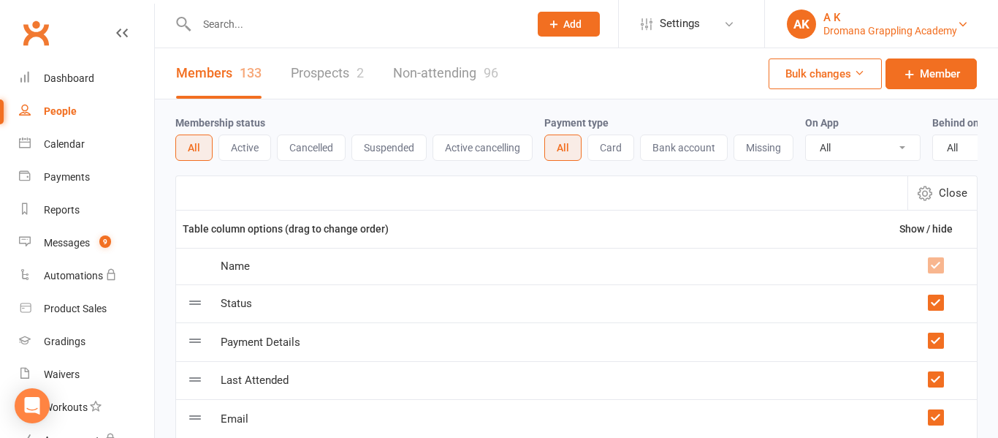
click at [805, 26] on div "AK" at bounding box center [801, 24] width 29 height 29
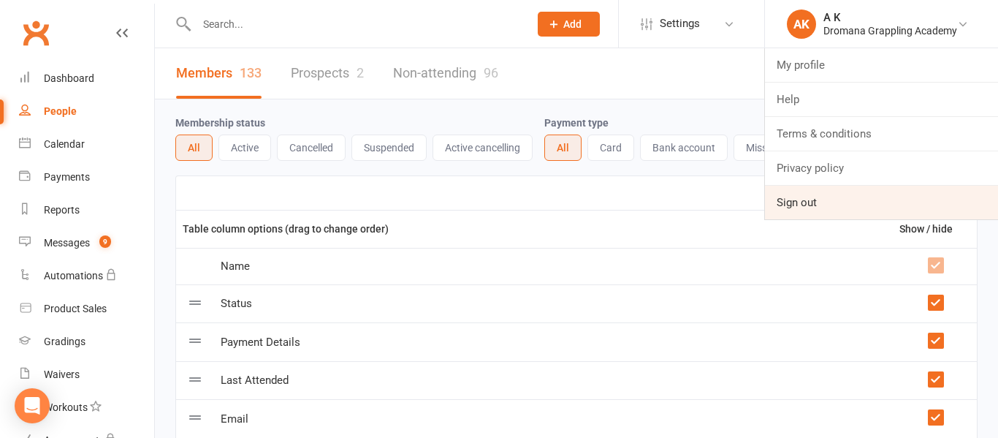
click at [796, 203] on link "Sign out" at bounding box center [881, 203] width 233 height 34
